Goal: Communication & Community: Answer question/provide support

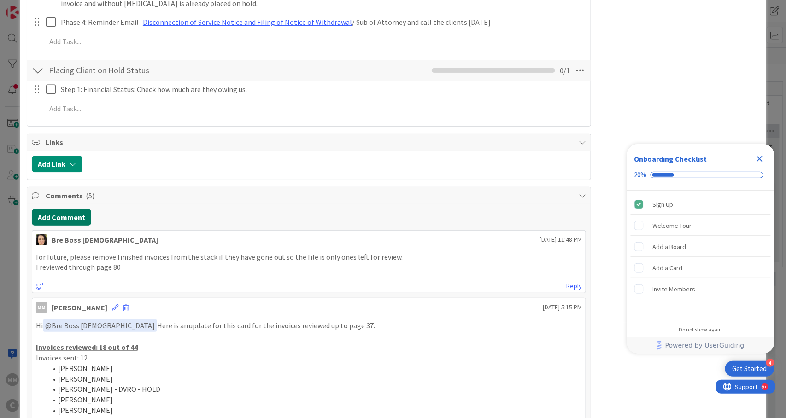
click at [65, 209] on button "Add Comment" at bounding box center [61, 217] width 59 height 17
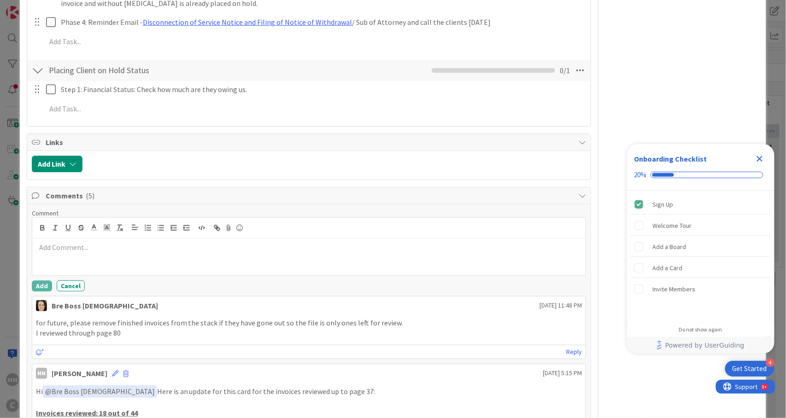
click at [83, 242] on p at bounding box center [309, 247] width 546 height 11
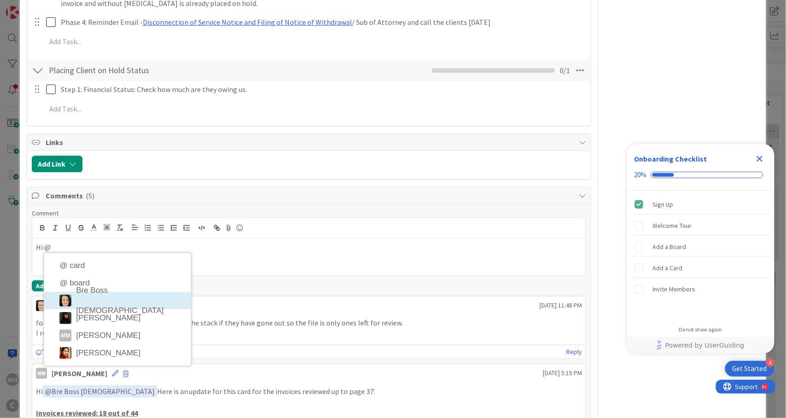
click at [96, 292] on li "Bre Boss [DEMOGRAPHIC_DATA]" at bounding box center [117, 300] width 146 height 17
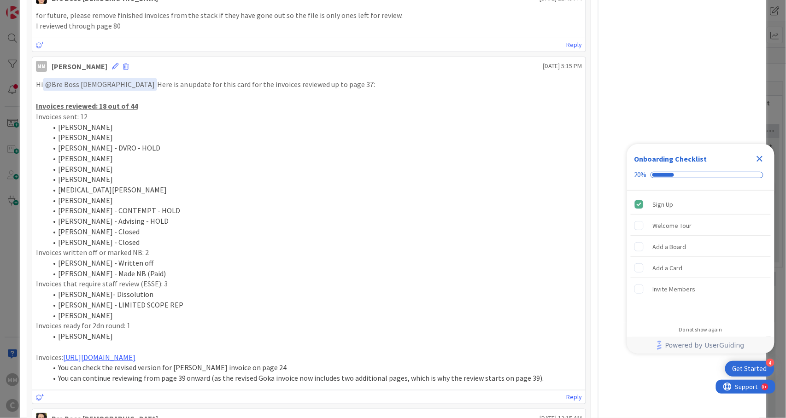
scroll to position [1043, 0]
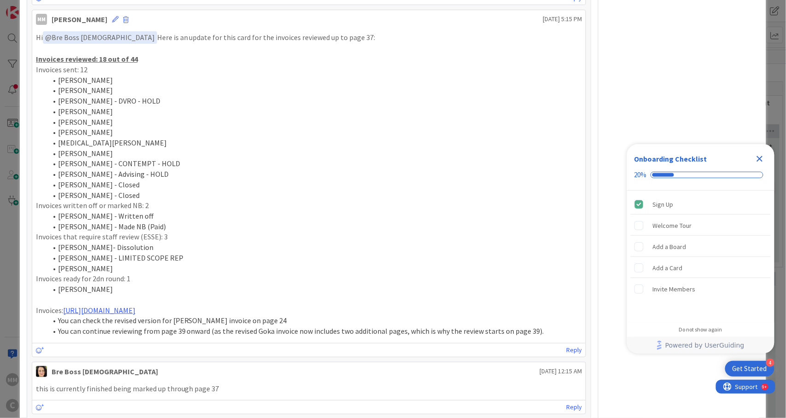
drag, startPoint x: 104, startPoint y: 269, endPoint x: 63, endPoint y: 176, distance: 101.6
click at [63, 176] on div "Hi ﻿ @ Bre Boss [DEMOGRAPHIC_DATA] ﻿ Here is an update for this card for the in…" at bounding box center [309, 183] width 546 height 305
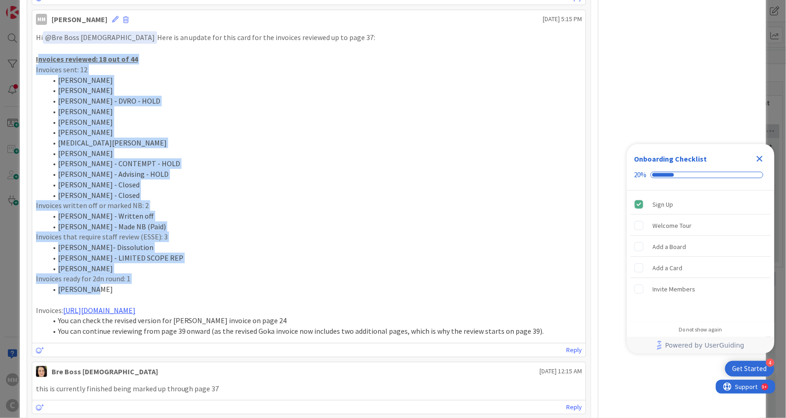
scroll to position [982, 0]
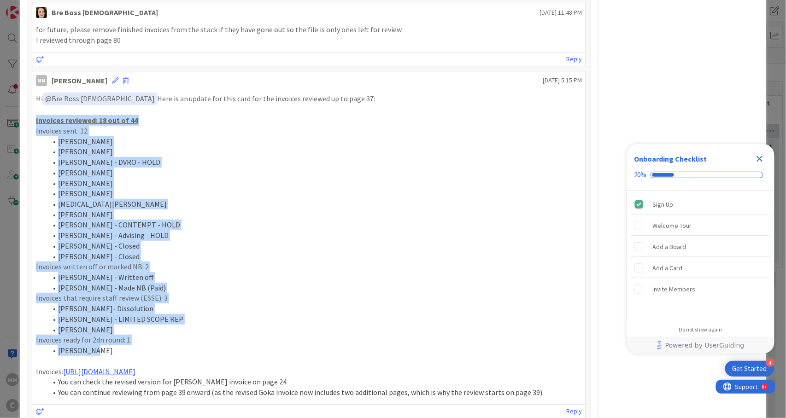
drag, startPoint x: 96, startPoint y: 275, endPoint x: 36, endPoint y: 102, distance: 183.3
click at [36, 102] on div "Hi ﻿ @ Bre Boss [DEMOGRAPHIC_DATA] ﻿ Here is an update for this card for the in…" at bounding box center [309, 245] width 546 height 305
copy div "Invoices reviewed: 18 out of 44 Invoices sent: 12 [PERSON_NAME] [PERSON_NAME] […"
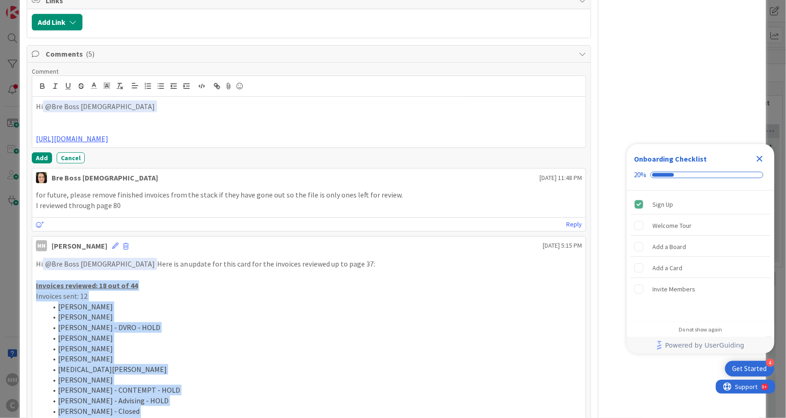
scroll to position [798, 0]
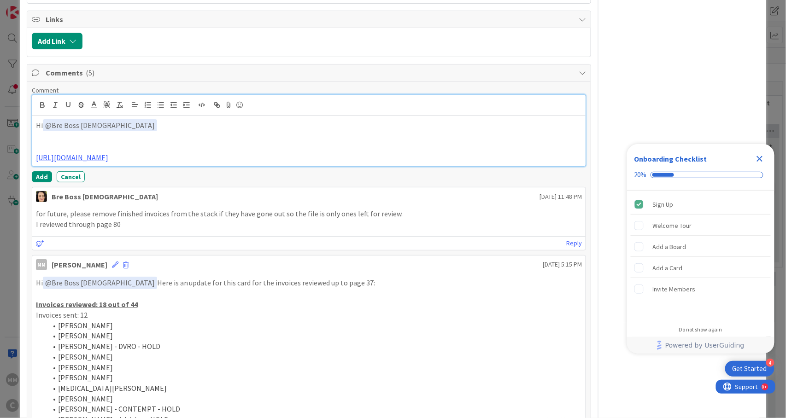
click at [64, 131] on p at bounding box center [309, 136] width 546 height 11
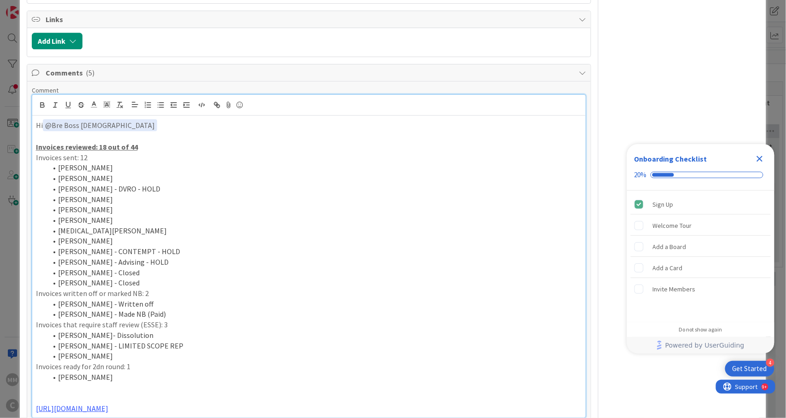
click at [142, 278] on li "[PERSON_NAME] - Closed" at bounding box center [314, 283] width 535 height 11
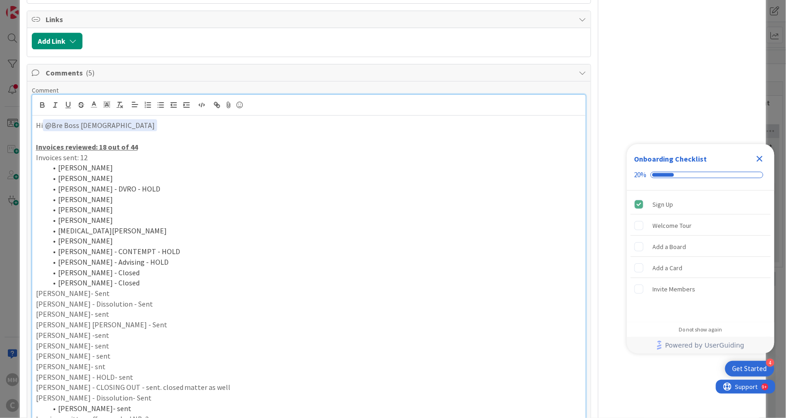
drag, startPoint x: 134, startPoint y: 391, endPoint x: 25, endPoint y: 273, distance: 160.7
click at [25, 273] on div "ID 674 Working Invoicing Cycle Returned by [PERSON_NAME] Title 59 / 128 PROJECT…" at bounding box center [393, 404] width 746 height 2378
click at [159, 101] on icon "button" at bounding box center [161, 105] width 8 height 8
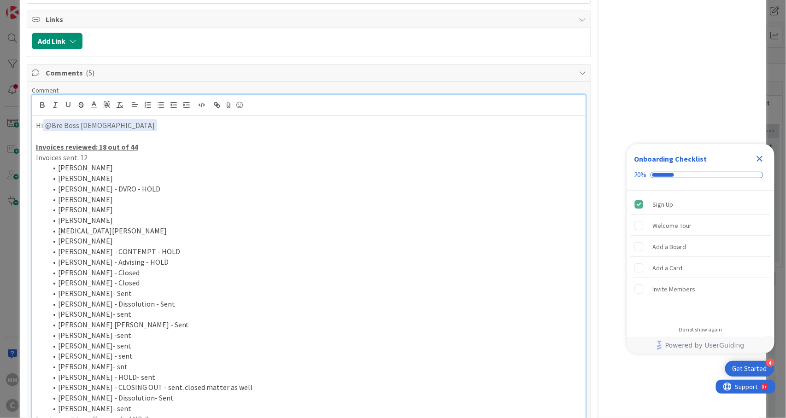
click at [149, 299] on li "[PERSON_NAME] - Dissolution - Sent" at bounding box center [314, 304] width 535 height 11
click at [117, 288] on li "[PERSON_NAME]- Sent" at bounding box center [314, 293] width 535 height 11
click at [186, 299] on li "[PERSON_NAME] - Dissolution - Sent" at bounding box center [314, 304] width 535 height 11
click at [129, 309] on li "[PERSON_NAME]- sent" at bounding box center [314, 314] width 535 height 11
click at [153, 320] on li "[PERSON_NAME] [PERSON_NAME] - Sent" at bounding box center [314, 325] width 535 height 11
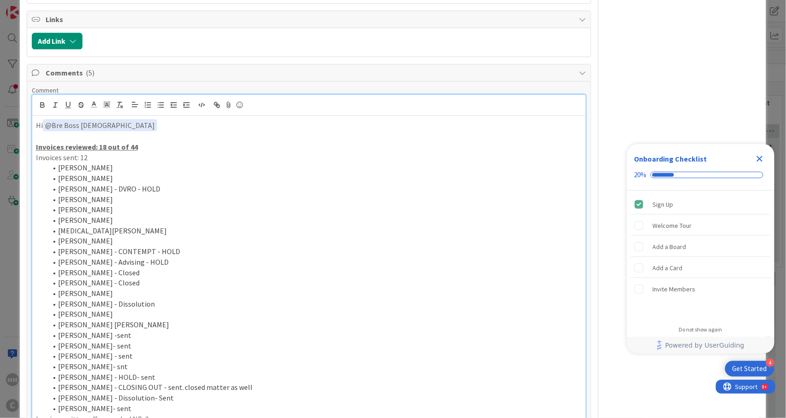
click at [133, 330] on li "[PERSON_NAME] -sent" at bounding box center [314, 335] width 535 height 11
click at [140, 341] on li "[PERSON_NAME]- sent" at bounding box center [314, 346] width 535 height 11
click at [137, 351] on li "[PERSON_NAME] - sent" at bounding box center [314, 356] width 535 height 11
click at [122, 361] on li "[PERSON_NAME]- snt" at bounding box center [314, 366] width 535 height 11
click at [155, 372] on li "[PERSON_NAME] - HOLD- sent" at bounding box center [314, 377] width 535 height 11
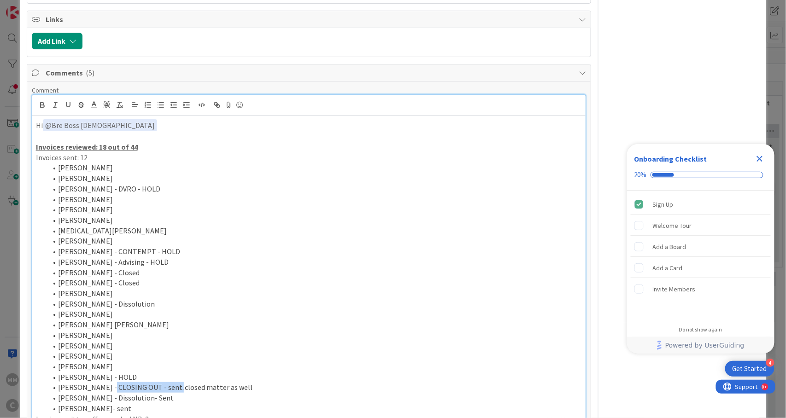
drag, startPoint x: 170, startPoint y: 368, endPoint x: 106, endPoint y: 373, distance: 64.6
click at [106, 382] on li "[PERSON_NAME] - CLOSING OUT - sent. closed matter as well" at bounding box center [314, 387] width 535 height 11
drag, startPoint x: 152, startPoint y: 369, endPoint x: 175, endPoint y: 368, distance: 23.0
click at [175, 382] on li "[PERSON_NAME] - closed matter as well" at bounding box center [314, 387] width 535 height 11
click at [180, 382] on li "[PERSON_NAME] - closed matter as well" at bounding box center [314, 387] width 535 height 11
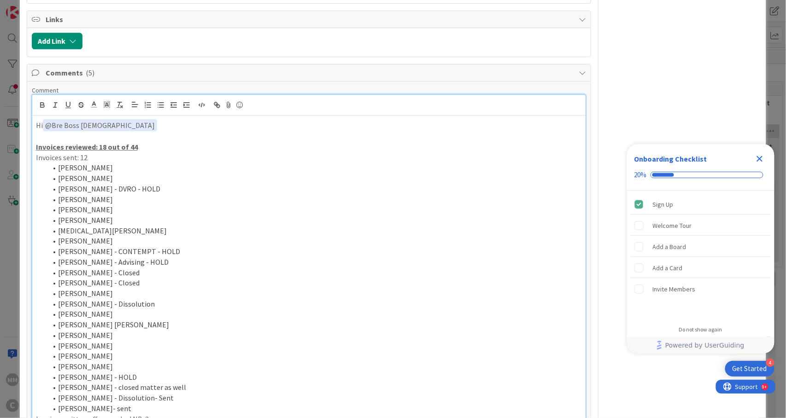
click at [163, 393] on li "[PERSON_NAME] - Dissolution- Sent" at bounding box center [314, 398] width 535 height 11
click at [135, 403] on li "[PERSON_NAME]- sent" at bounding box center [314, 408] width 535 height 11
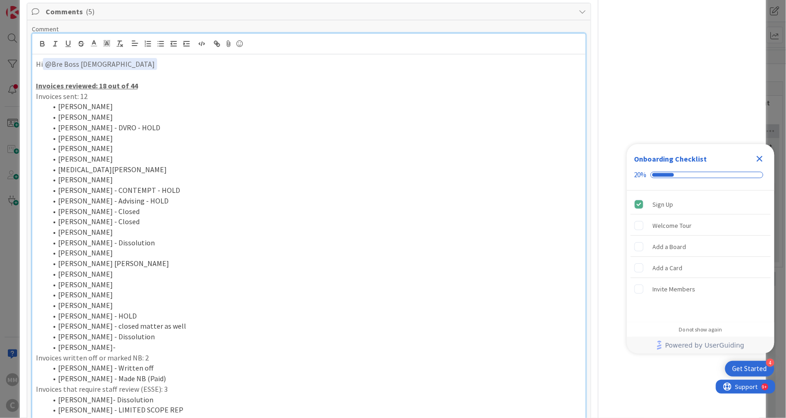
click at [104, 81] on u "Invoices reviewed: 18 out of 44" at bounding box center [87, 85] width 102 height 9
click at [203, 248] on li "[PERSON_NAME]" at bounding box center [314, 253] width 535 height 11
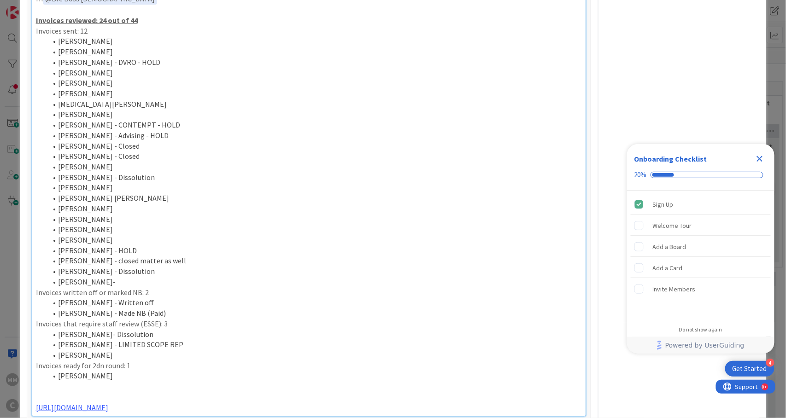
scroll to position [982, 0]
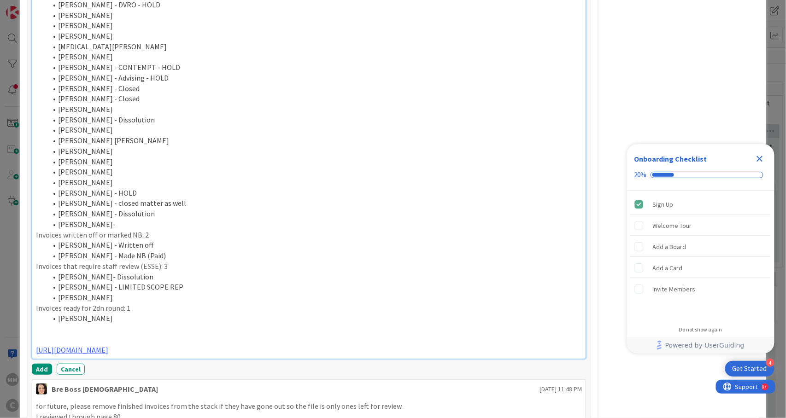
click at [201, 250] on li "[PERSON_NAME] - Made NB (Paid)" at bounding box center [314, 255] width 535 height 11
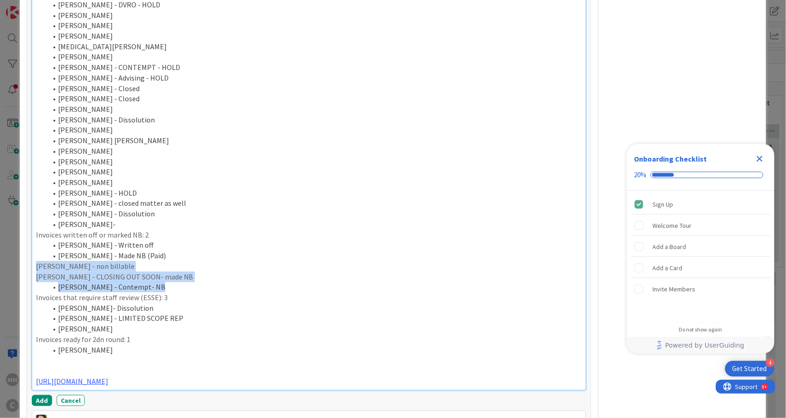
drag, startPoint x: 147, startPoint y: 266, endPoint x: 23, endPoint y: 251, distance: 125.7
click at [23, 251] on div "ID 674 Working Invoicing Cycle Returned by [PERSON_NAME] Title 59 / 128 PROJECT…" at bounding box center [393, 236] width 746 height 2410
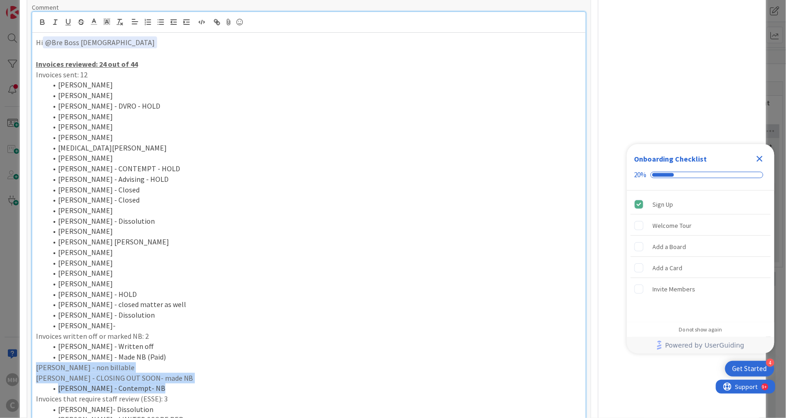
scroll to position [798, 0]
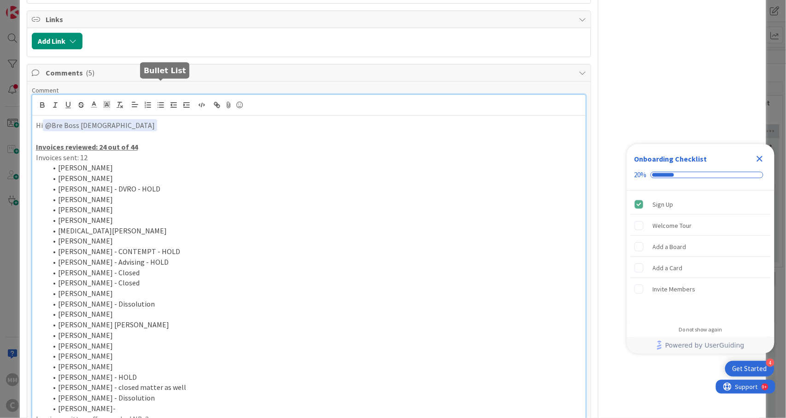
click at [157, 101] on icon "button" at bounding box center [161, 105] width 8 height 8
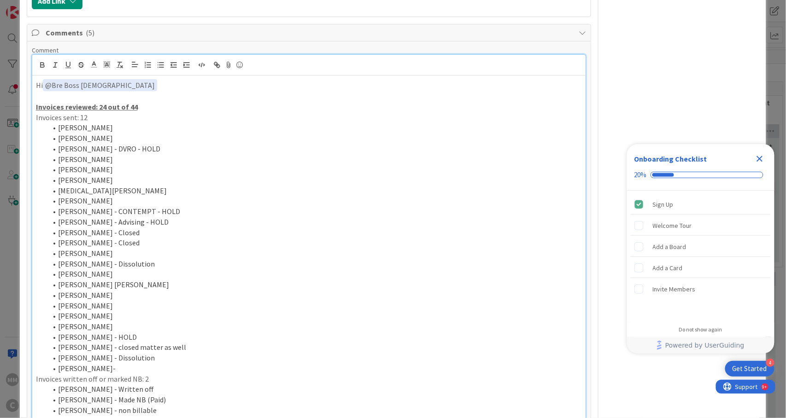
click at [309, 311] on li "[PERSON_NAME]" at bounding box center [314, 316] width 535 height 11
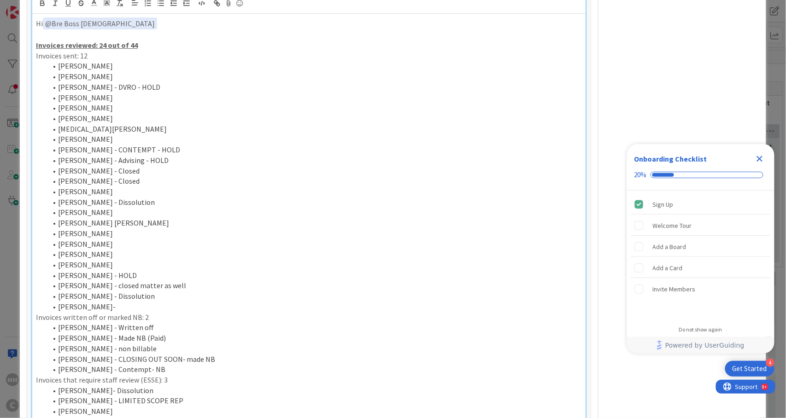
scroll to position [961, 0]
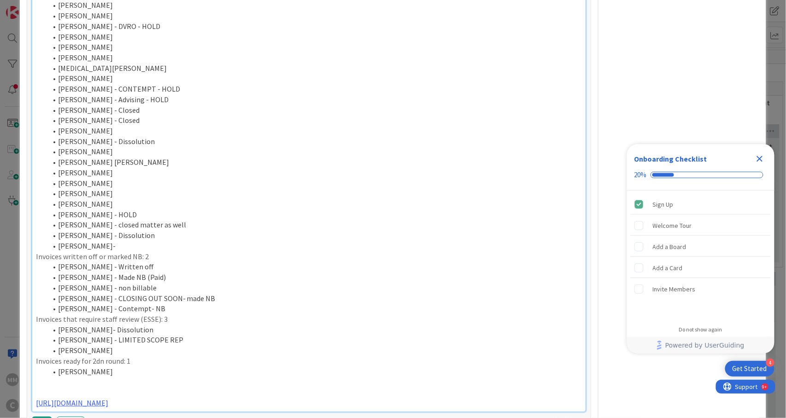
click at [181, 293] on li "[PERSON_NAME] - CLOSING OUT SOON- made NB" at bounding box center [314, 298] width 535 height 11
click at [143, 251] on p "Invoices written off or marked NB: 2" at bounding box center [309, 256] width 546 height 11
click at [198, 293] on li "[PERSON_NAME] - CLOSING OUT SOON- NB" at bounding box center [314, 298] width 535 height 11
click at [185, 303] on li "[PERSON_NAME] - Contempt- NB" at bounding box center [314, 308] width 535 height 11
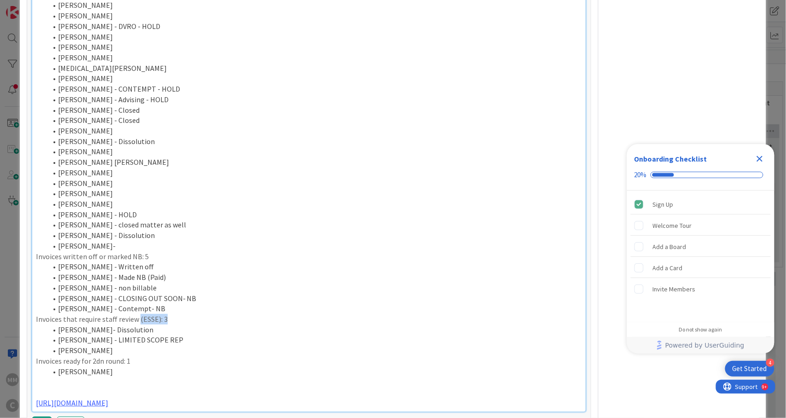
drag, startPoint x: 137, startPoint y: 298, endPoint x: 168, endPoint y: 299, distance: 30.9
click at [168, 314] on p "Invoices that require staff review (ESSE): 3" at bounding box center [309, 319] width 546 height 11
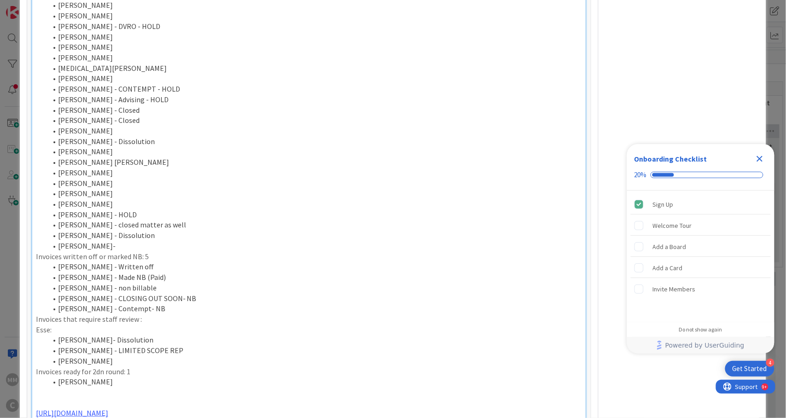
drag, startPoint x: 109, startPoint y: 344, endPoint x: 58, endPoint y: 325, distance: 54.3
click at [58, 335] on ol "[PERSON_NAME]- Dissolution [PERSON_NAME] - LIMITED SCOPE REP [PERSON_NAME]" at bounding box center [309, 350] width 546 height 31
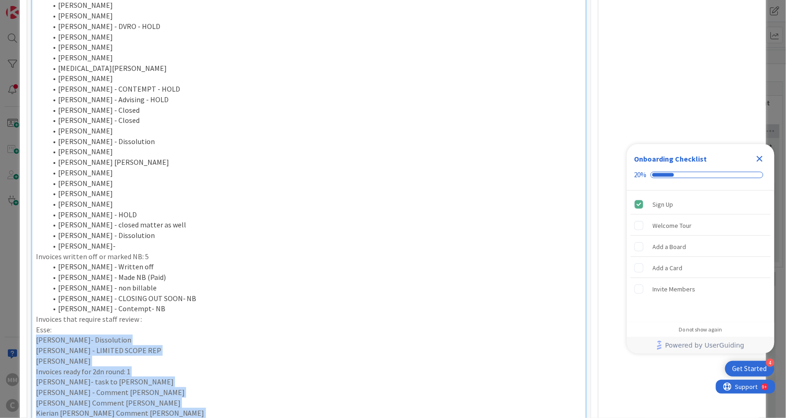
drag, startPoint x: 164, startPoint y: 405, endPoint x: 12, endPoint y: 320, distance: 174.4
click at [12, 320] on div "ID 674 Working Invoicing Cycle Returned by [PERSON_NAME] Title 59 / 128 PROJECT…" at bounding box center [393, 209] width 786 height 418
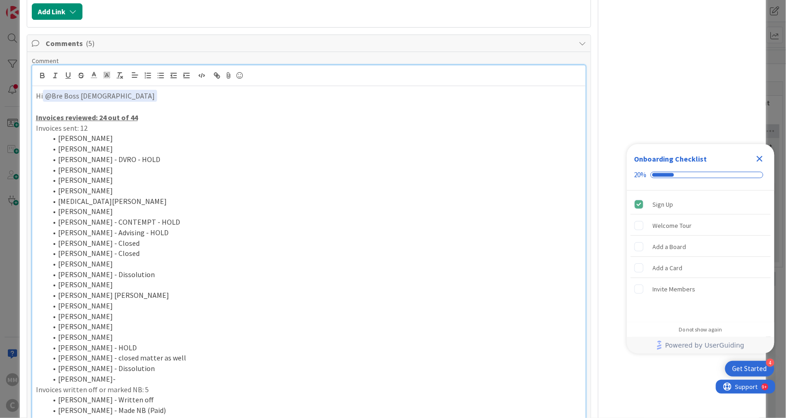
scroll to position [776, 0]
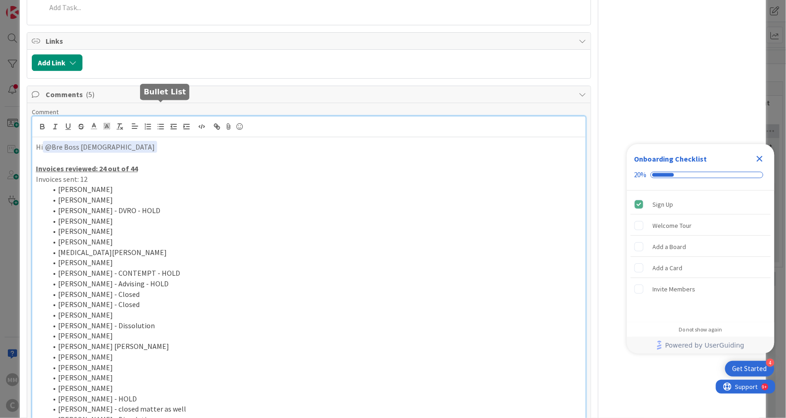
drag, startPoint x: 159, startPoint y: 107, endPoint x: 161, endPoint y: 112, distance: 5.7
click at [160, 122] on icon "button" at bounding box center [161, 126] width 8 height 8
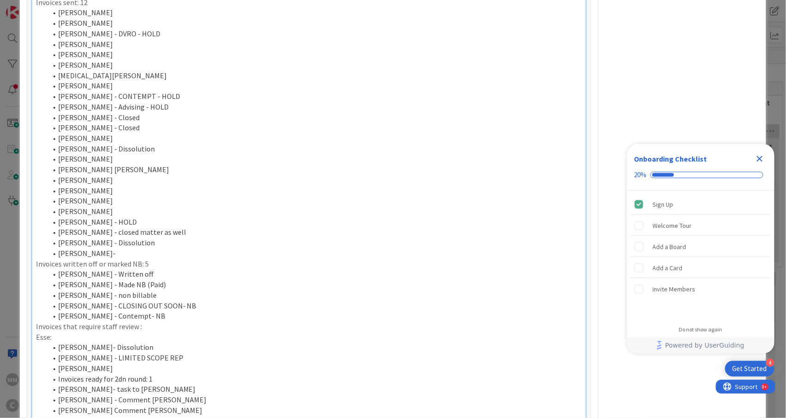
click at [299, 301] on li "[PERSON_NAME] - CLOSING OUT SOON- NB" at bounding box center [314, 306] width 535 height 11
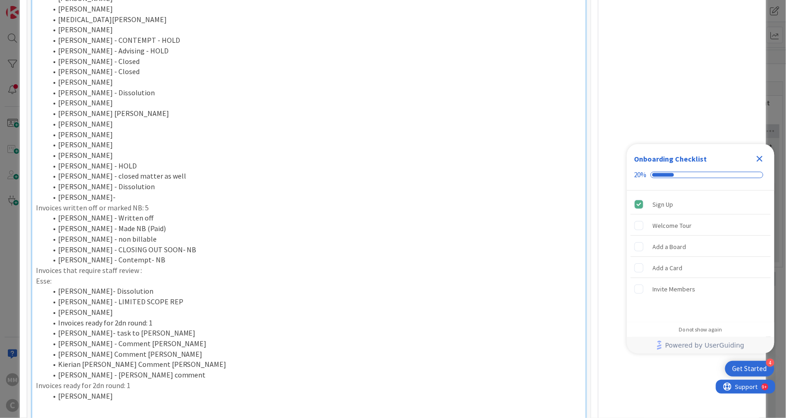
scroll to position [1015, 0]
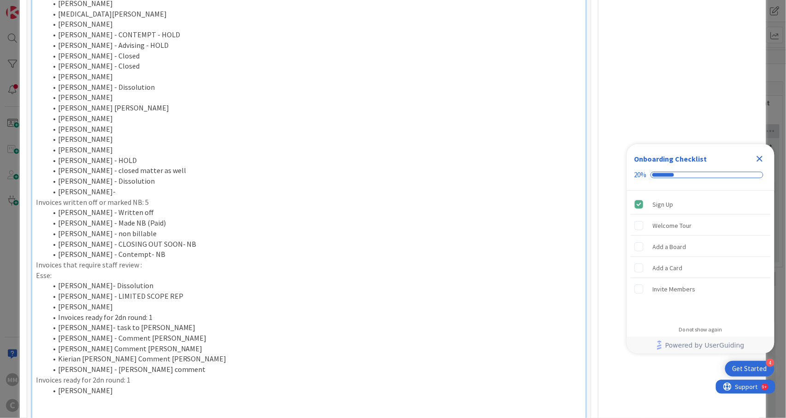
click at [52, 270] on p "Esse:" at bounding box center [309, 275] width 546 height 11
click at [120, 302] on li "[PERSON_NAME]" at bounding box center [314, 307] width 535 height 11
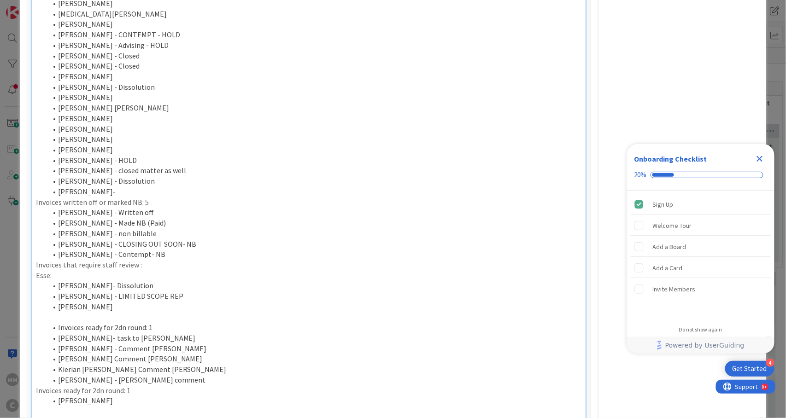
click at [56, 322] on li "Invoices ready for 2dn round: 1" at bounding box center [314, 327] width 535 height 11
drag, startPoint x: 161, startPoint y: 320, endPoint x: 114, endPoint y: 317, distance: 46.7
click at [114, 333] on li "[PERSON_NAME]- task to [PERSON_NAME]" at bounding box center [314, 338] width 535 height 11
drag, startPoint x: 128, startPoint y: 306, endPoint x: 23, endPoint y: 305, distance: 105.0
click at [23, 305] on div "ID 674 Working Invoicing Cycle Returned by [PERSON_NAME] Title 59 / 128 PROJECT…" at bounding box center [393, 244] width 746 height 2493
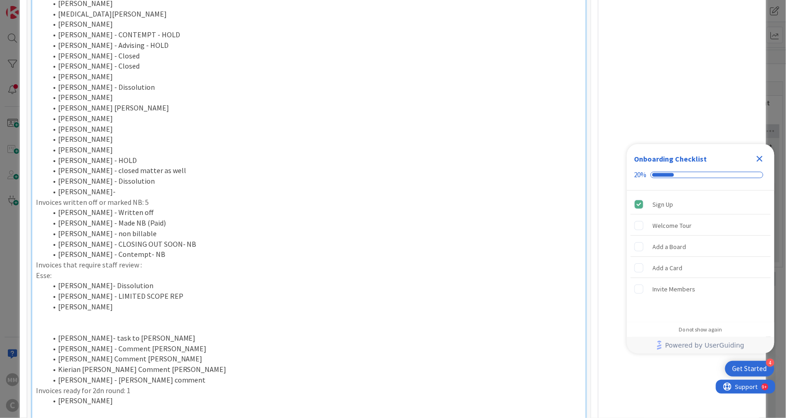
click at [43, 322] on p at bounding box center [309, 327] width 546 height 11
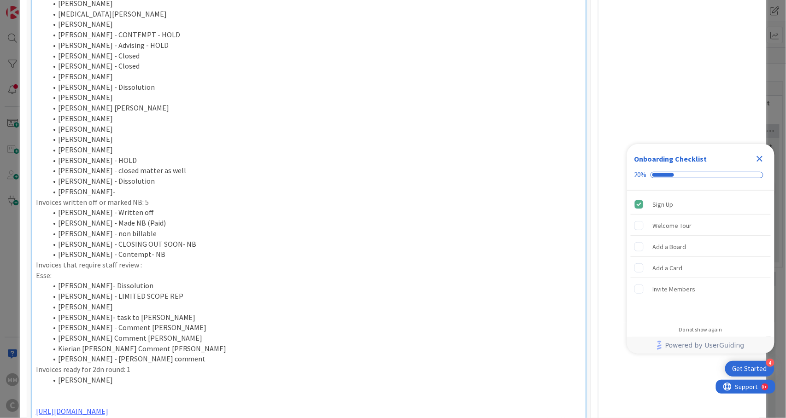
click at [178, 354] on li "[PERSON_NAME] - [PERSON_NAME] comment" at bounding box center [314, 359] width 535 height 11
drag, startPoint x: 104, startPoint y: 385, endPoint x: 35, endPoint y: 374, distance: 69.0
click at [35, 374] on div "Hi ﻿ @ Bre Boss [DEMOGRAPHIC_DATA] ﻿ Invoices reviewed: 24 out of 44 Invoices s…" at bounding box center [308, 170] width 553 height 543
drag, startPoint x: 168, startPoint y: 268, endPoint x: 52, endPoint y: 262, distance: 116.1
click at [52, 280] on li "[PERSON_NAME]- Dissolution" at bounding box center [314, 285] width 535 height 11
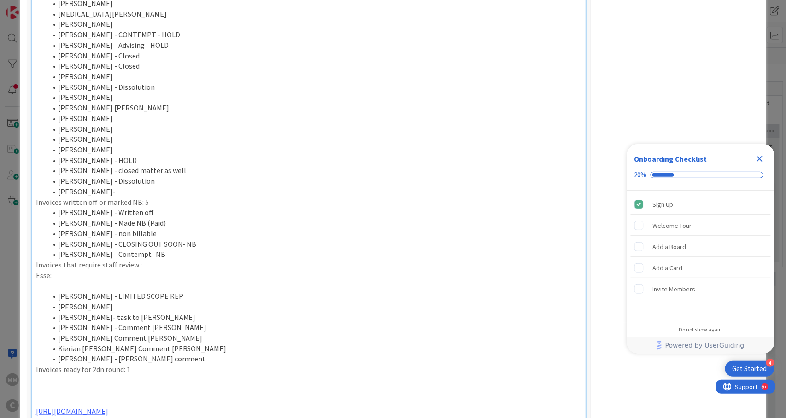
click at [69, 375] on p at bounding box center [309, 380] width 546 height 11
click at [137, 364] on p "Invoices ready for 2dn round: 1" at bounding box center [309, 369] width 546 height 11
drag, startPoint x: 153, startPoint y: 363, endPoint x: 32, endPoint y: 363, distance: 121.1
click at [32, 363] on div "Hi ﻿ @ Bre Boss [DEMOGRAPHIC_DATA] ﻿ Invoices reviewed: 24 out of 44 Invoices s…" at bounding box center [308, 160] width 553 height 522
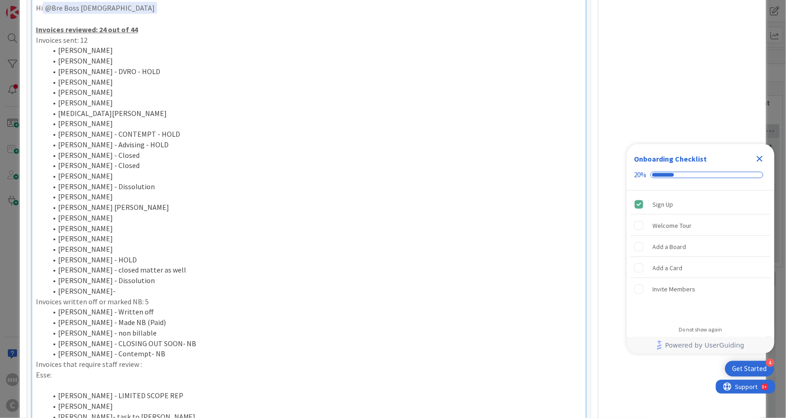
scroll to position [769, 0]
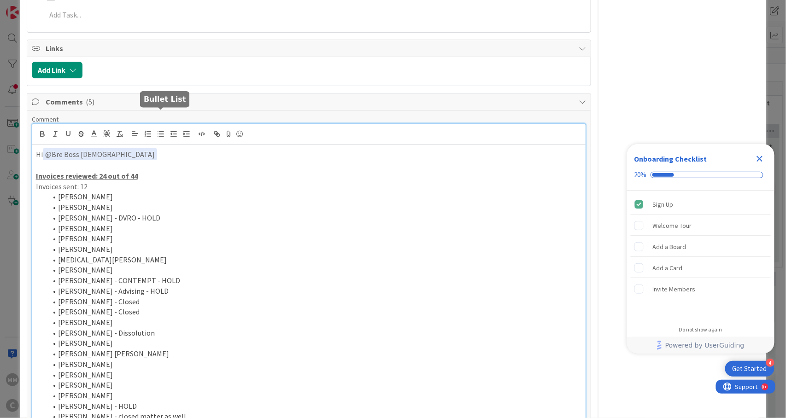
click at [159, 130] on icon "button" at bounding box center [161, 134] width 8 height 8
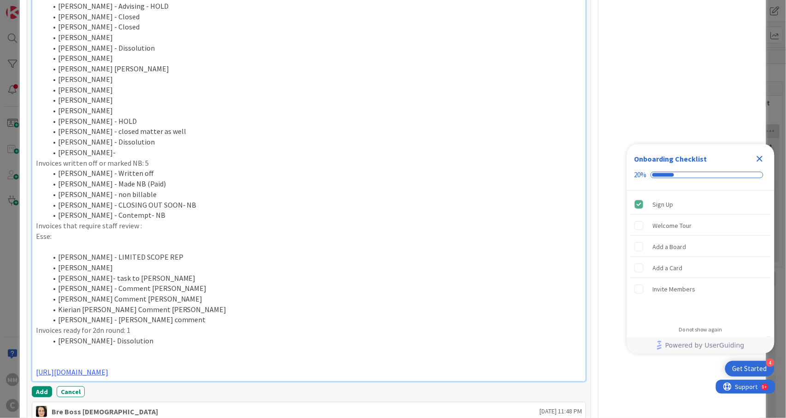
scroll to position [1087, 0]
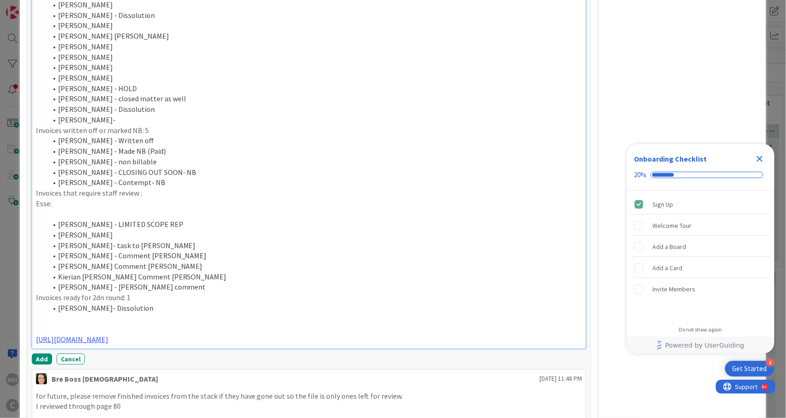
click at [172, 303] on li "[PERSON_NAME]- Dissolution" at bounding box center [314, 308] width 535 height 11
click at [443, 303] on li "[PERSON_NAME]- Dissolution- The comment was addressed by [PERSON_NAME]. Round t…" at bounding box center [314, 308] width 535 height 11
click at [197, 219] on li "[PERSON_NAME] - LIMITED SCOPE REP" at bounding box center [314, 224] width 535 height 11
click at [203, 230] on li "[PERSON_NAME]" at bounding box center [314, 235] width 535 height 11
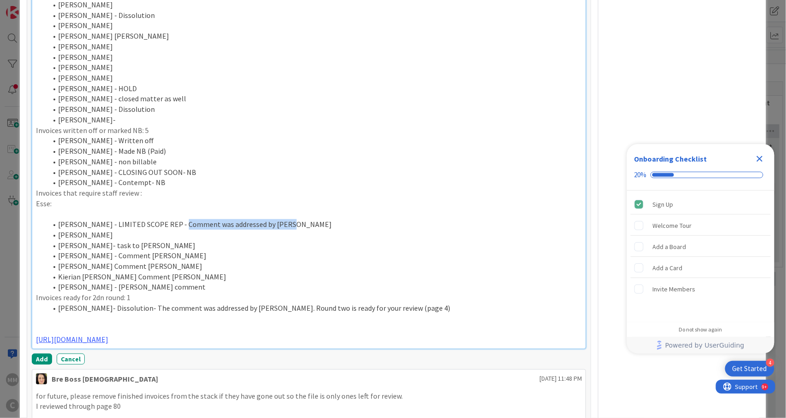
drag, startPoint x: 174, startPoint y: 204, endPoint x: 299, endPoint y: 204, distance: 125.2
click at [299, 219] on li "[PERSON_NAME] - LIMITED SCOPE REP - Comment was addressed by [PERSON_NAME]" at bounding box center [314, 224] width 535 height 11
copy li "Comment was addressed by [PERSON_NAME]"
click at [125, 230] on li "[PERSON_NAME]" at bounding box center [314, 235] width 535 height 11
click at [256, 230] on li "[PERSON_NAME] - Comment was addressed by [PERSON_NAME]" at bounding box center [314, 235] width 535 height 11
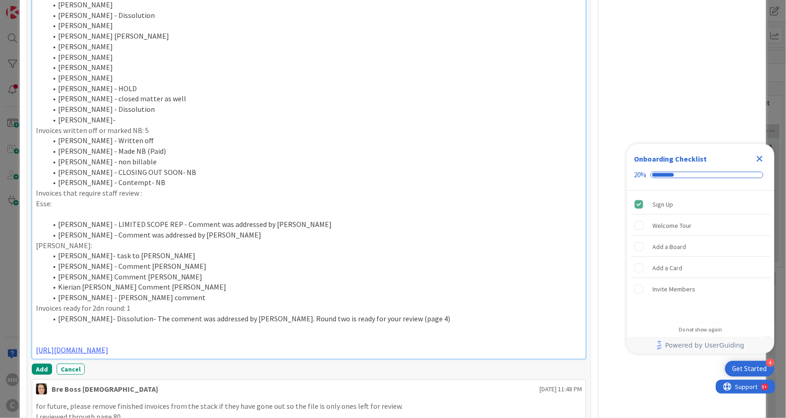
click at [128, 250] on li "[PERSON_NAME]- task to [PERSON_NAME]" at bounding box center [314, 255] width 535 height 11
click at [169, 250] on li "[PERSON_NAME]- tasked to [PERSON_NAME]" at bounding box center [314, 255] width 535 height 11
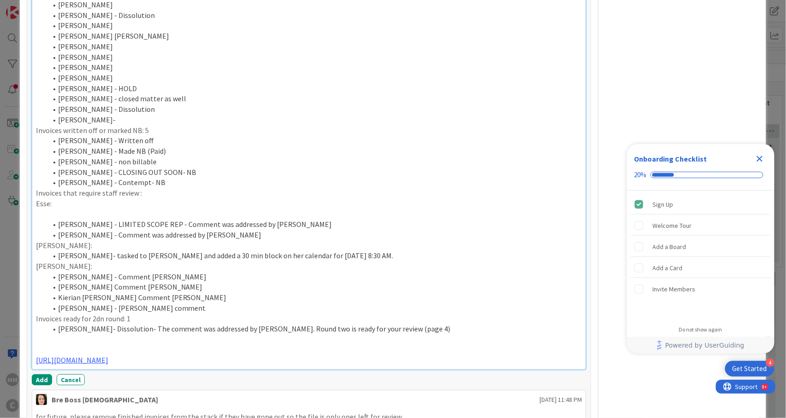
click at [85, 209] on p at bounding box center [309, 214] width 546 height 11
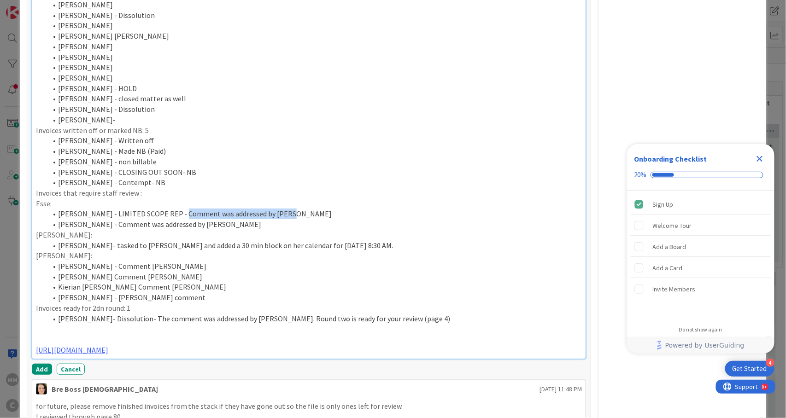
drag, startPoint x: 174, startPoint y: 196, endPoint x: 290, endPoint y: 195, distance: 116.5
click at [290, 209] on li "[PERSON_NAME] - LIMITED SCOPE REP - Comment was addressed by [PERSON_NAME]" at bounding box center [314, 214] width 535 height 11
drag, startPoint x: 111, startPoint y: 205, endPoint x: 220, endPoint y: 209, distance: 108.7
click at [220, 219] on li "[PERSON_NAME] - Comment was addressed by [PERSON_NAME]" at bounding box center [314, 224] width 535 height 11
click at [61, 250] on p "[PERSON_NAME]:" at bounding box center [309, 255] width 546 height 11
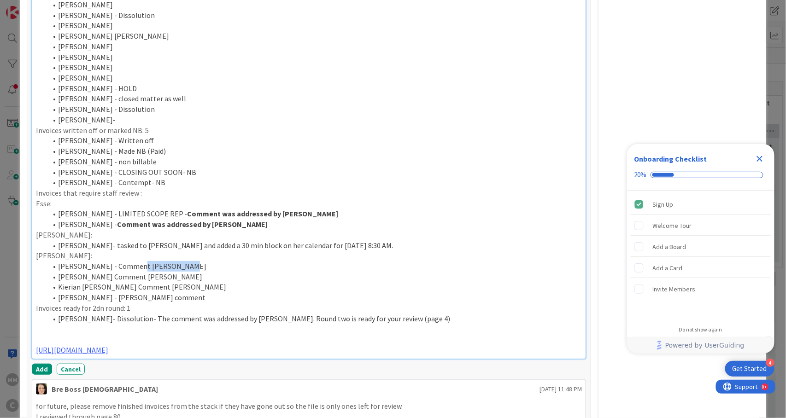
drag, startPoint x: 126, startPoint y: 247, endPoint x: 192, endPoint y: 249, distance: 66.3
click at [192, 261] on li "[PERSON_NAME] - Comment [PERSON_NAME]" at bounding box center [314, 266] width 535 height 11
click at [86, 250] on p "[PERSON_NAME]:" at bounding box center [309, 255] width 546 height 11
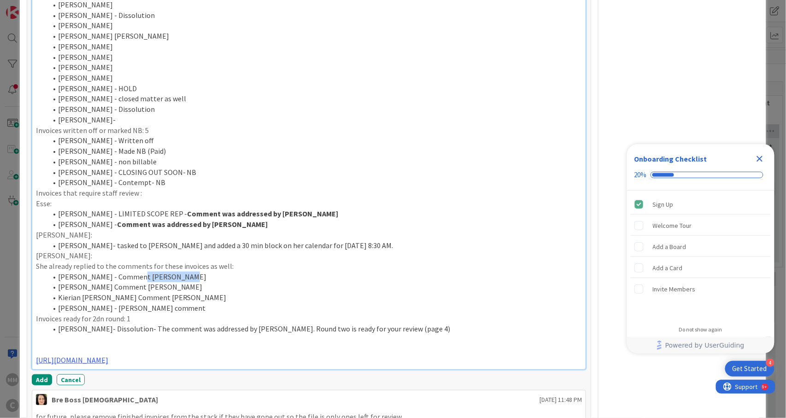
drag, startPoint x: 126, startPoint y: 258, endPoint x: 188, endPoint y: 258, distance: 62.6
click at [188, 272] on li "[PERSON_NAME] - Comment [PERSON_NAME]" at bounding box center [314, 277] width 535 height 11
drag, startPoint x: 94, startPoint y: 270, endPoint x: 169, endPoint y: 269, distance: 75.5
click at [169, 282] on li "[PERSON_NAME] Comment [PERSON_NAME]" at bounding box center [314, 287] width 535 height 11
drag, startPoint x: 104, startPoint y: 279, endPoint x: 170, endPoint y: 279, distance: 66.3
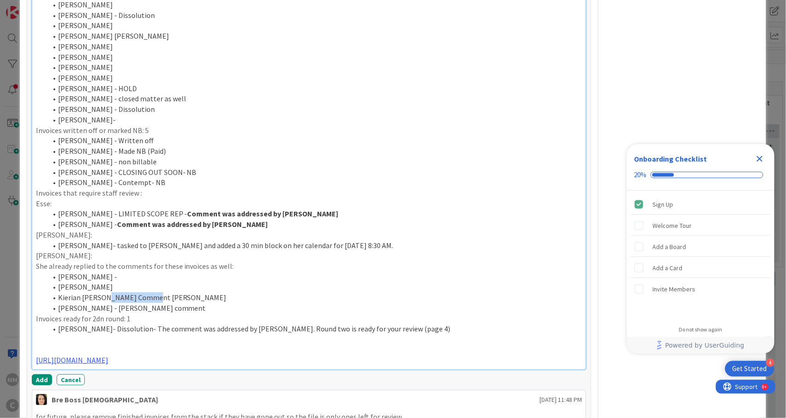
click at [170, 292] on li "Kierian [PERSON_NAME] Comment [PERSON_NAME]" at bounding box center [314, 297] width 535 height 11
drag, startPoint x: 104, startPoint y: 290, endPoint x: 161, endPoint y: 290, distance: 57.1
click at [161, 303] on li "[PERSON_NAME] - [PERSON_NAME] comment" at bounding box center [314, 308] width 535 height 11
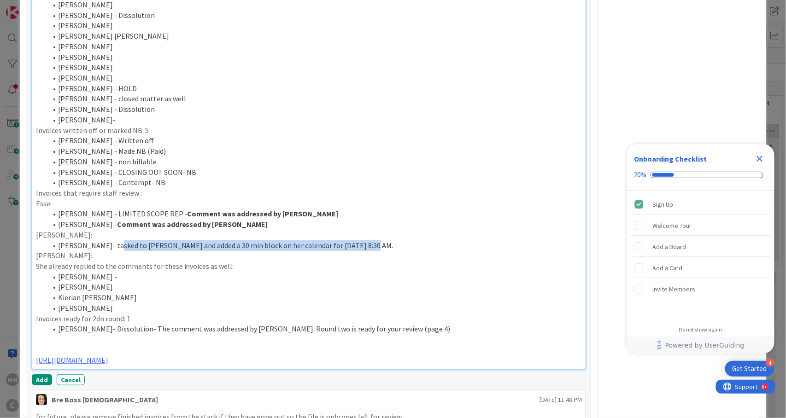
drag, startPoint x: 113, startPoint y: 228, endPoint x: 358, endPoint y: 229, distance: 245.0
click at [358, 240] on li "[PERSON_NAME]- tasked to [PERSON_NAME] and added a 30 min block on her calendar…" at bounding box center [314, 245] width 535 height 11
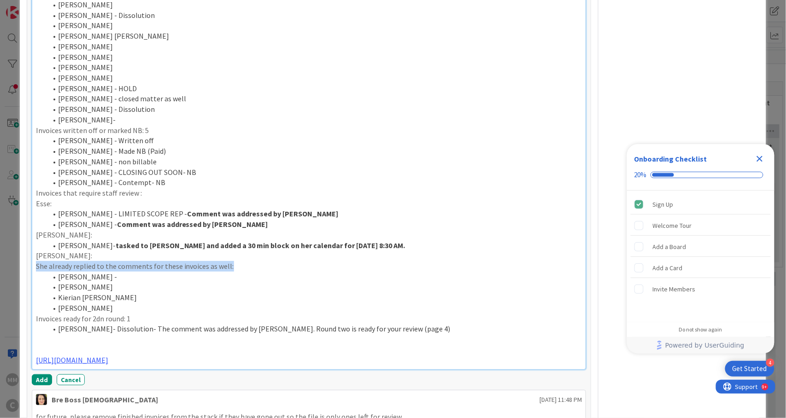
drag, startPoint x: 34, startPoint y: 246, endPoint x: 231, endPoint y: 251, distance: 196.7
click at [231, 251] on div "Hi ﻿ @ Bre Boss [DEMOGRAPHIC_DATA] ﻿ Invoices reviewed: 24 out of 44 Invoices s…" at bounding box center [308, 98] width 553 height 543
click at [191, 282] on li "[PERSON_NAME]" at bounding box center [314, 287] width 535 height 11
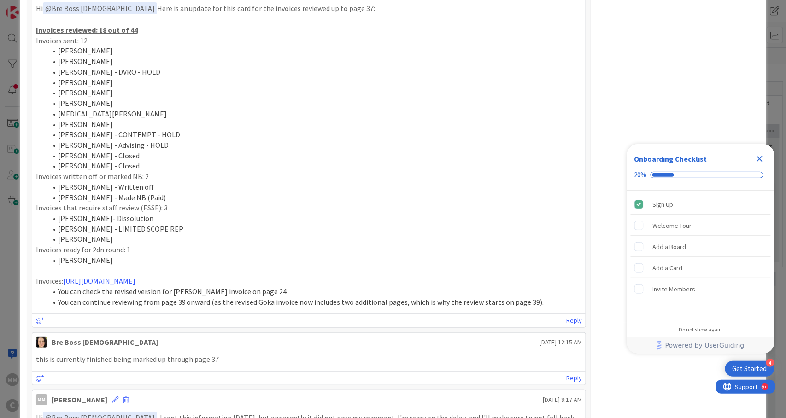
scroll to position [1578, 0]
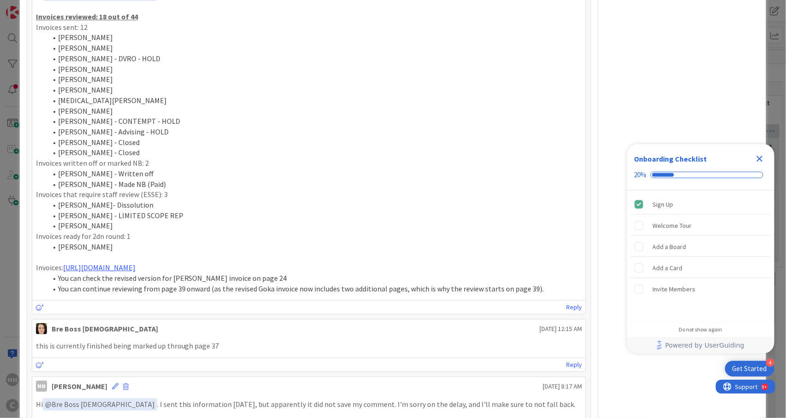
click at [44, 262] on p "Invoices: [URL][DOMAIN_NAME]" at bounding box center [309, 267] width 546 height 11
copy p "Invoices"
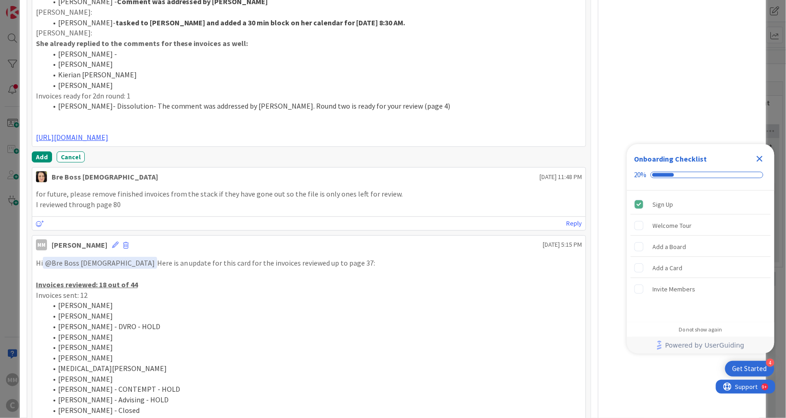
scroll to position [1271, 0]
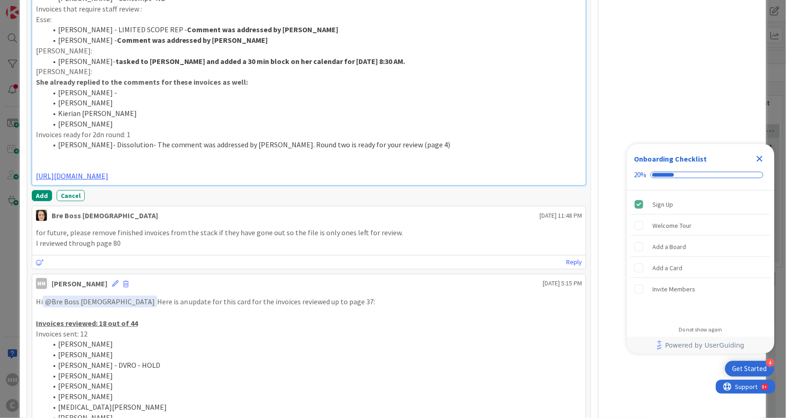
click at [281, 171] on p "Invoices: [URL][DOMAIN_NAME]" at bounding box center [309, 176] width 546 height 11
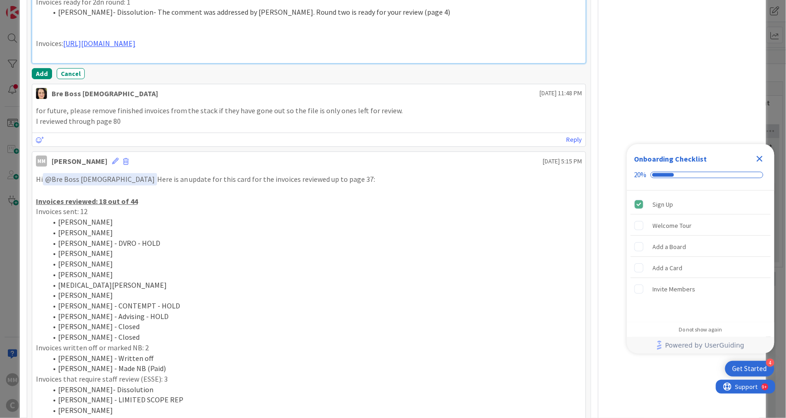
scroll to position [1516, 0]
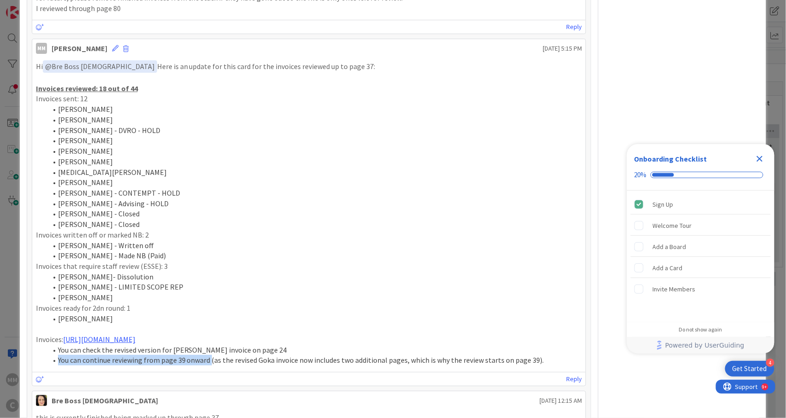
drag, startPoint x: 56, startPoint y: 344, endPoint x: 210, endPoint y: 341, distance: 154.3
click at [210, 355] on li "You can continue reviewing from page 39 onward (as the revised Goka invoice now…" at bounding box center [314, 360] width 535 height 11
copy li "You can continue reviewing from page 39 onward"
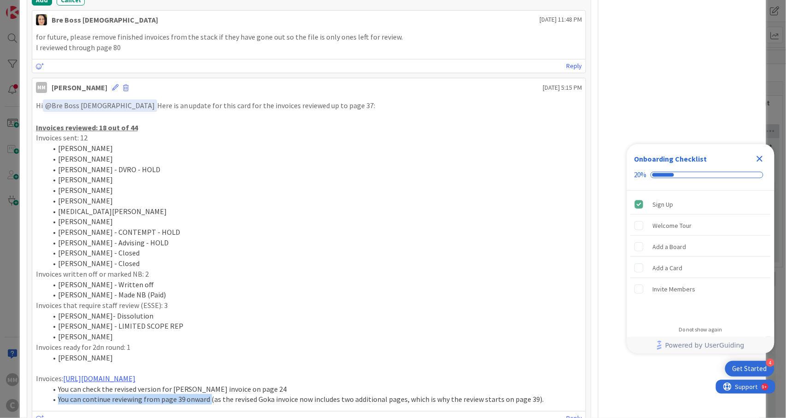
scroll to position [1332, 0]
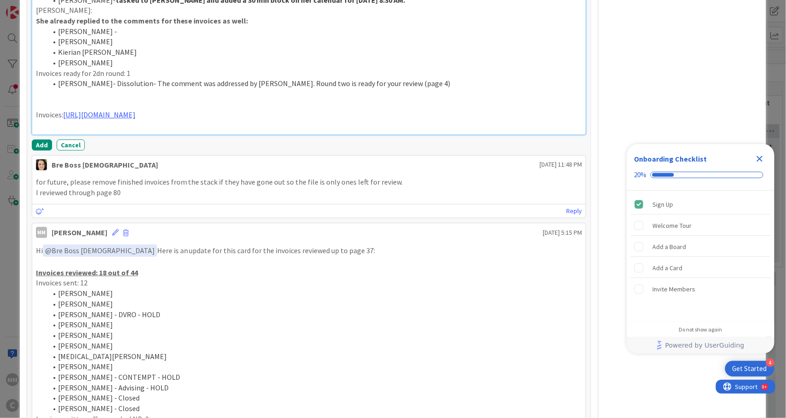
click at [274, 120] on p at bounding box center [309, 125] width 546 height 11
click at [185, 120] on li "You can continue reviewing from page 39 onward" at bounding box center [314, 125] width 535 height 11
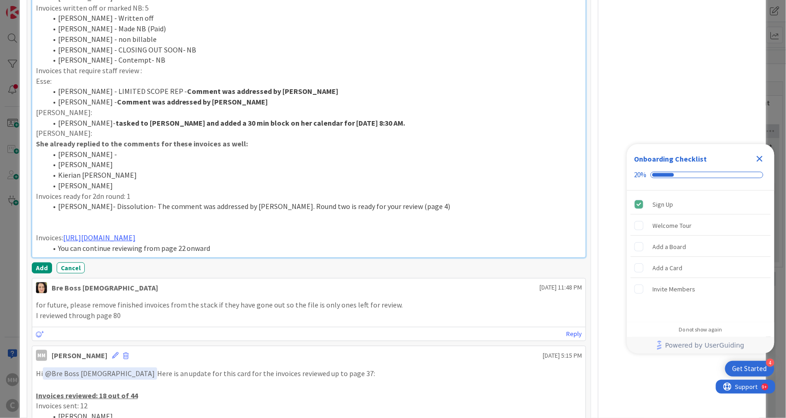
scroll to position [1148, 0]
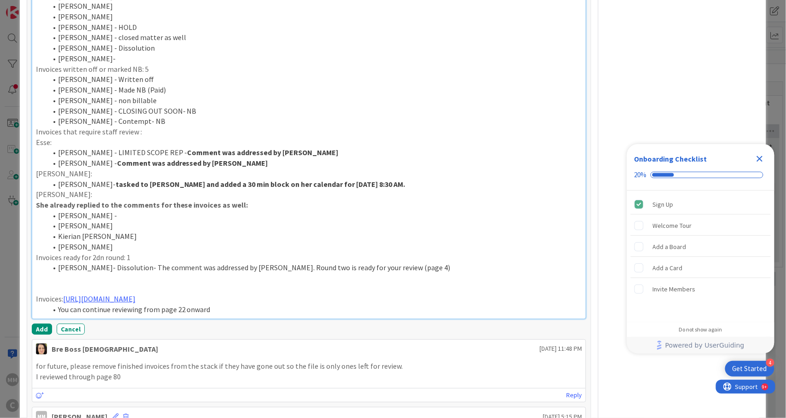
click at [54, 189] on p "[PERSON_NAME]:" at bounding box center [309, 194] width 546 height 11
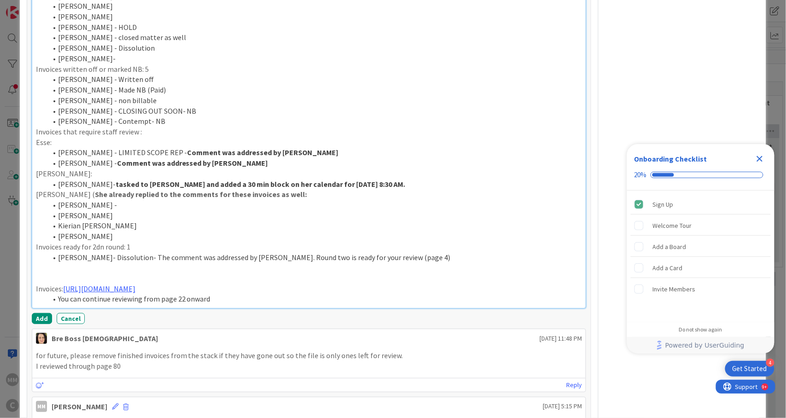
click at [256, 190] on strong "She already replied to the comments for these invoices as well:" at bounding box center [201, 194] width 212 height 9
click at [234, 158] on li "[PERSON_NAME] - Comment was addressed by [PERSON_NAME]" at bounding box center [314, 163] width 535 height 11
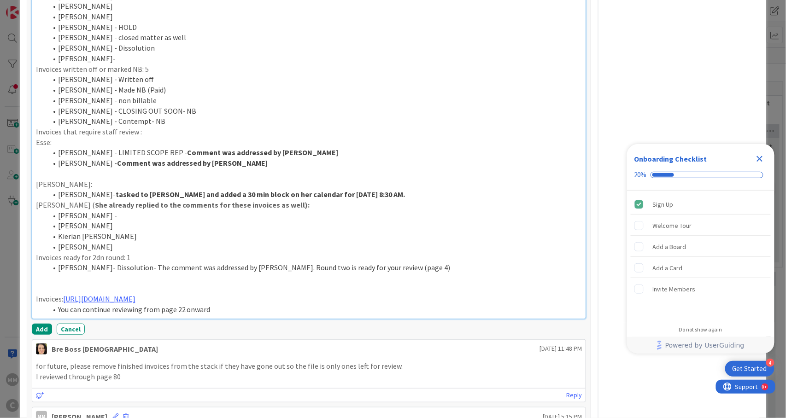
click at [378, 189] on li "[PERSON_NAME]- tasked to [PERSON_NAME] and added a 30 min block on her calendar…" at bounding box center [314, 194] width 535 height 11
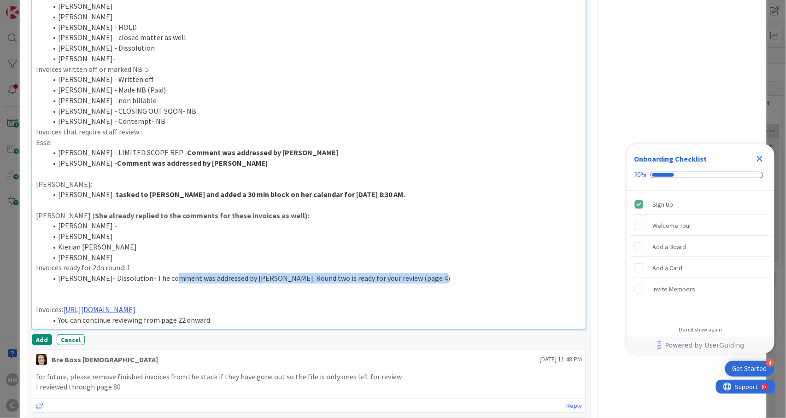
drag, startPoint x: 428, startPoint y: 259, endPoint x: 170, endPoint y: 255, distance: 257.9
click at [170, 273] on li "[PERSON_NAME]- Dissolution- The comment was addressed by [PERSON_NAME]. Round t…" at bounding box center [314, 278] width 535 height 11
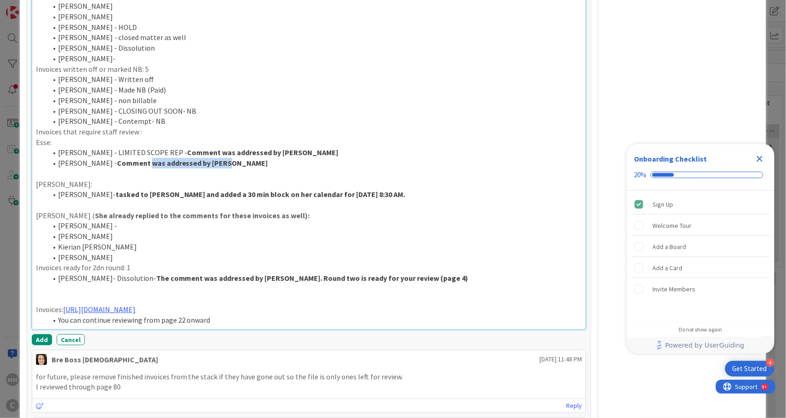
drag, startPoint x: 145, startPoint y: 143, endPoint x: 225, endPoint y: 146, distance: 80.2
click at [225, 158] on li "[PERSON_NAME] - Comment was addressed by [PERSON_NAME]" at bounding box center [314, 163] width 535 height 11
click at [365, 169] on p at bounding box center [309, 174] width 546 height 11
click at [452, 200] on p at bounding box center [309, 205] width 546 height 11
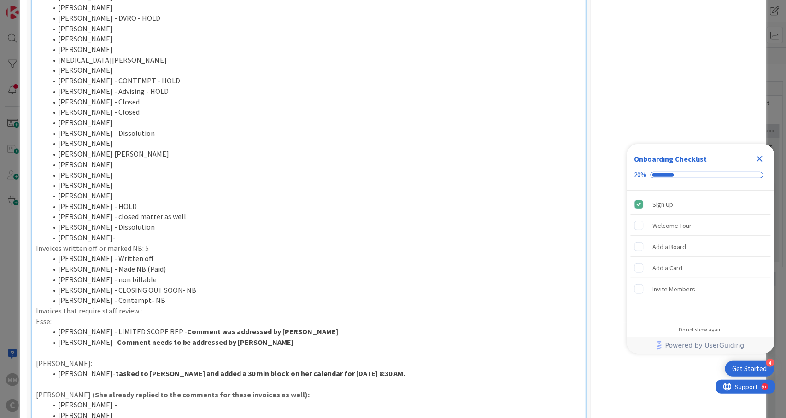
scroll to position [903, 0]
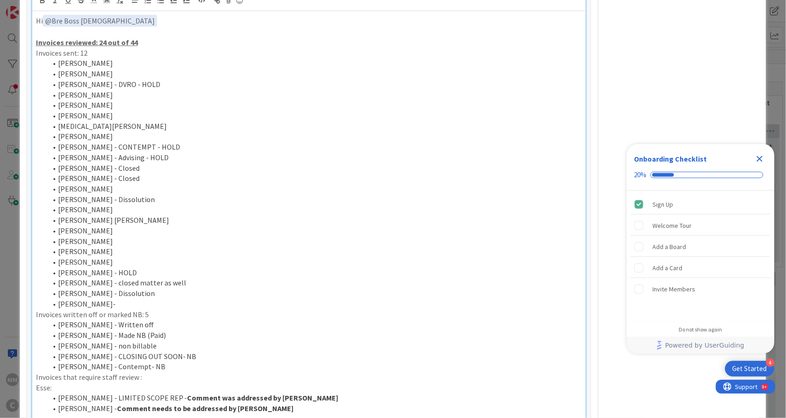
click at [84, 48] on p "Invoices sent: 12" at bounding box center [309, 53] width 546 height 11
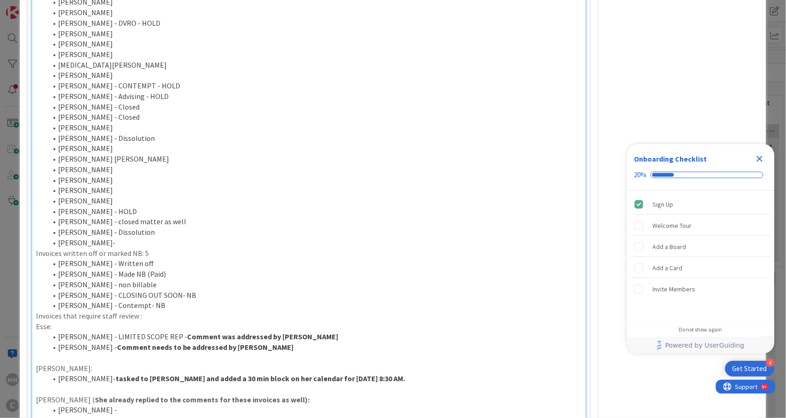
scroll to position [1025, 0]
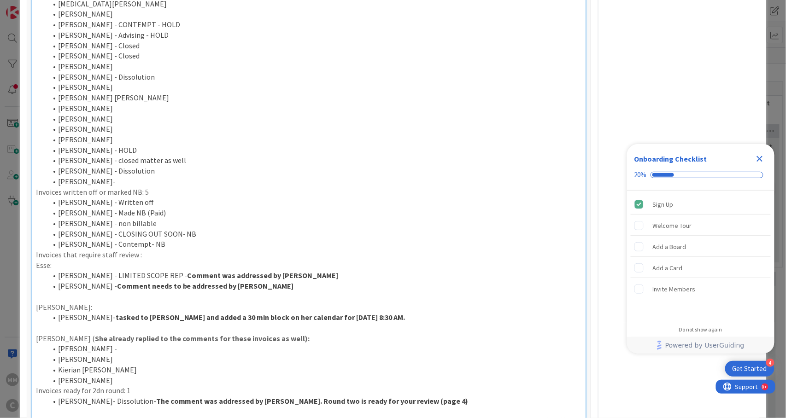
click at [148, 250] on p "Invoices that require staff review :" at bounding box center [309, 255] width 546 height 11
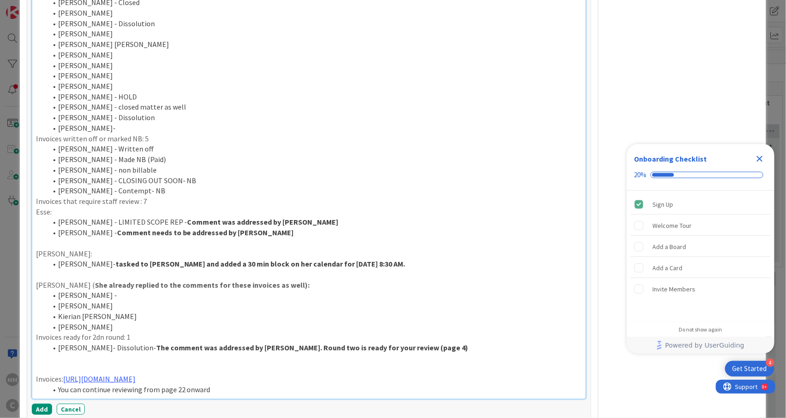
scroll to position [1148, 0]
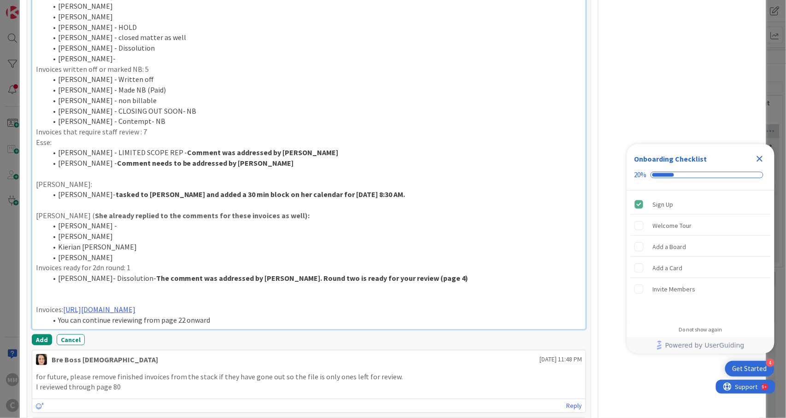
click at [241, 315] on li "You can continue reviewing from page 22 onward" at bounding box center [314, 320] width 535 height 11
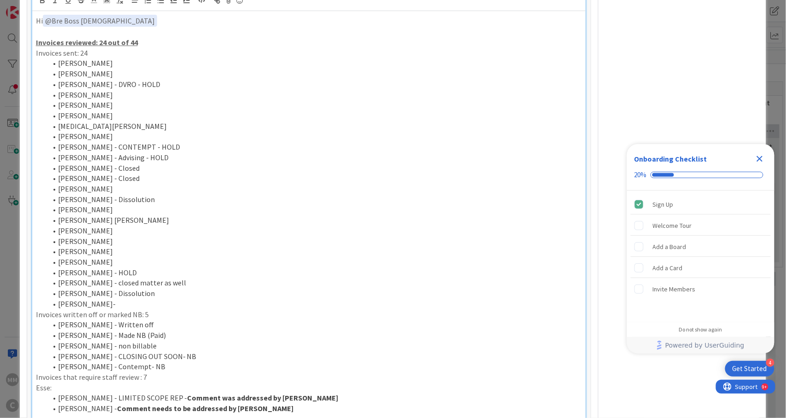
scroll to position [780, 0]
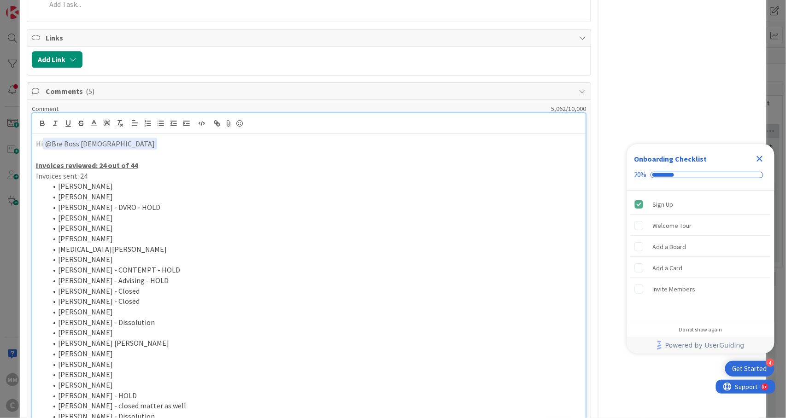
click at [165, 134] on div "Hi ﻿ @ Bre Boss [DEMOGRAPHIC_DATA] ﻿ Invoices reviewed: 24 out of 44 Invoices s…" at bounding box center [308, 416] width 553 height 564
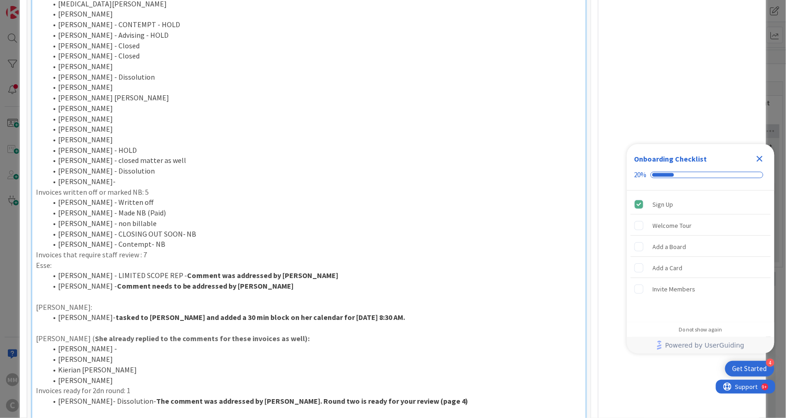
scroll to position [1271, 0]
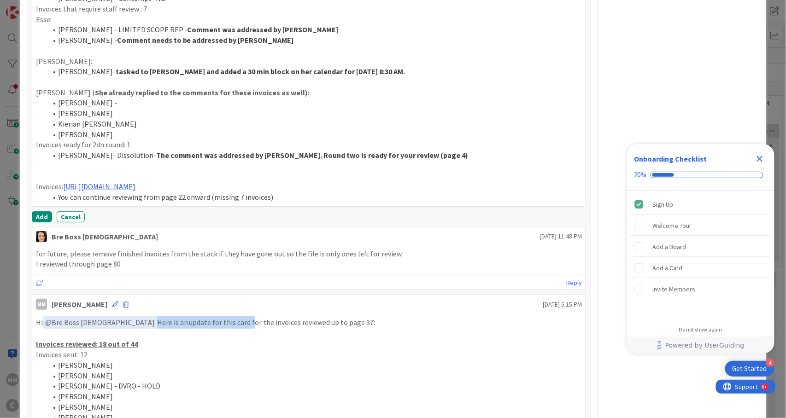
drag, startPoint x: 98, startPoint y: 304, endPoint x: 192, endPoint y: 304, distance: 94.4
click at [192, 316] on p "Hi ﻿ @ Bre Boss [DEMOGRAPHIC_DATA] ﻿ Here is an update for this card for the in…" at bounding box center [309, 322] width 546 height 12
copy p "﻿ @ Bre Boss [DEMOGRAPHIC_DATA] ﻿ Here is an update for this card"
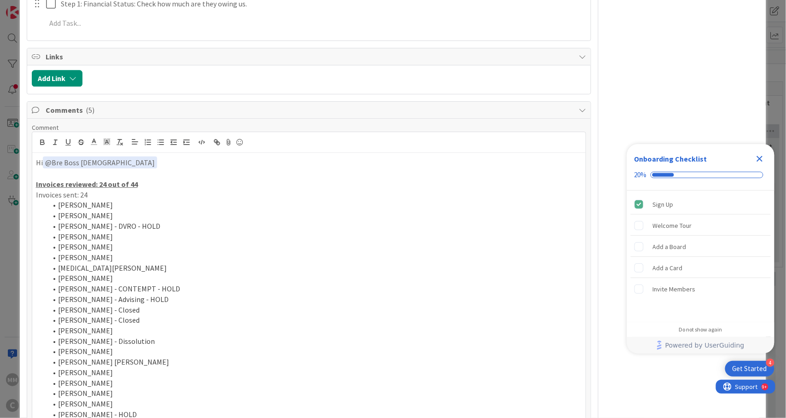
scroll to position [718, 0]
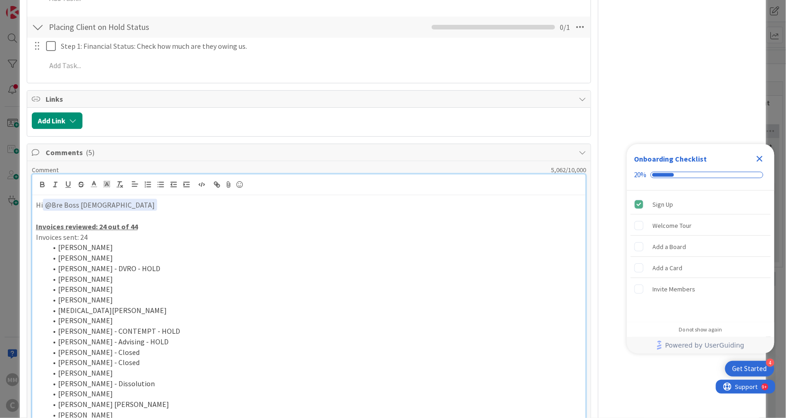
click at [131, 199] on p "Hi ﻿ @ Bre Boss [DEMOGRAPHIC_DATA] ﻿" at bounding box center [309, 205] width 546 height 12
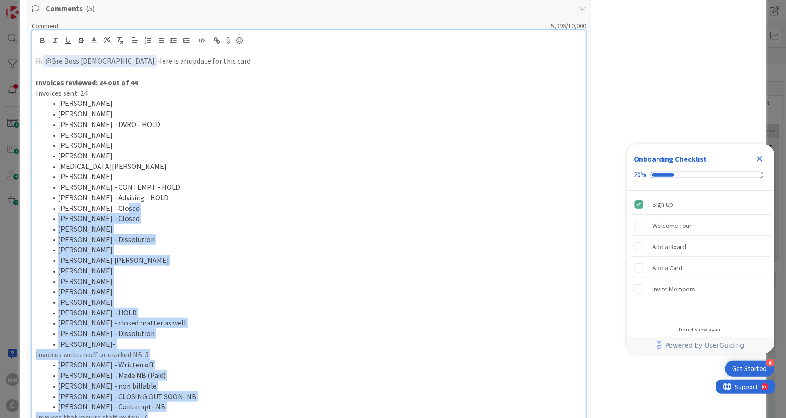
scroll to position [841, 0]
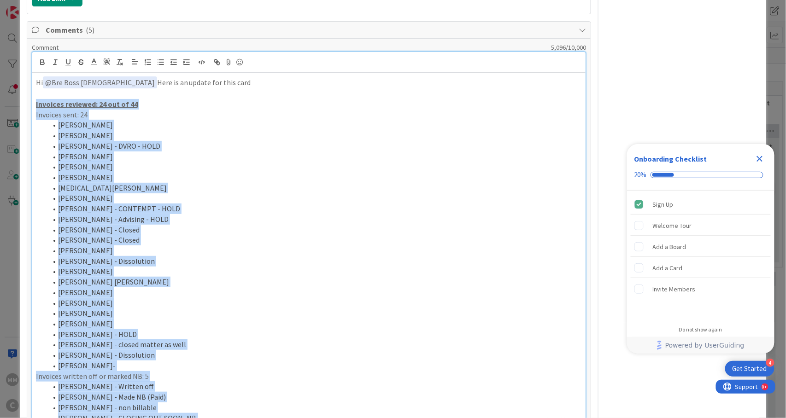
drag, startPoint x: 456, startPoint y: 326, endPoint x: 36, endPoint y: 87, distance: 483.4
click at [36, 87] on div "Hi ﻿ @ Bre Boss [DEMOGRAPHIC_DATA] ﻿ Here is an update for this card Invoices r…" at bounding box center [308, 355] width 553 height 564
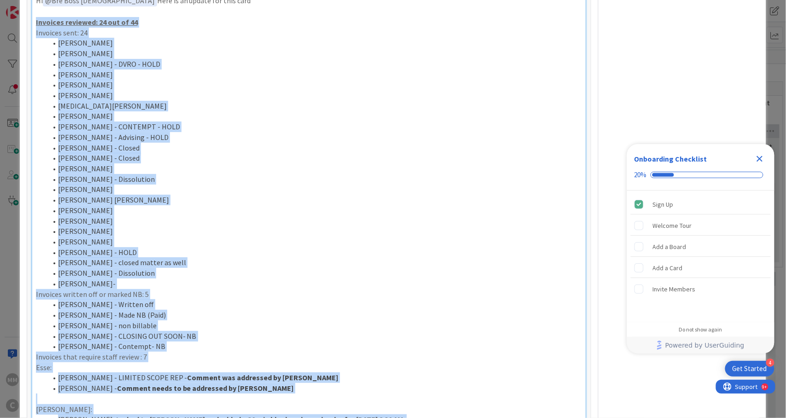
copy div "Invoices reviewed: 24 out of 44 Invoices sent: 24 [PERSON_NAME] [PERSON_NAME] […"
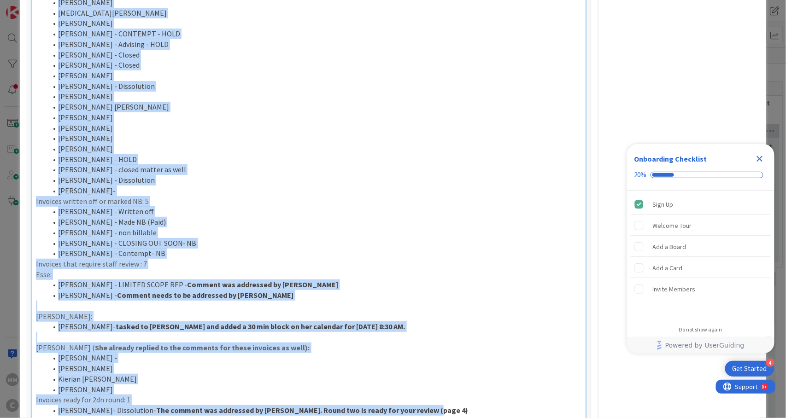
scroll to position [1107, 0]
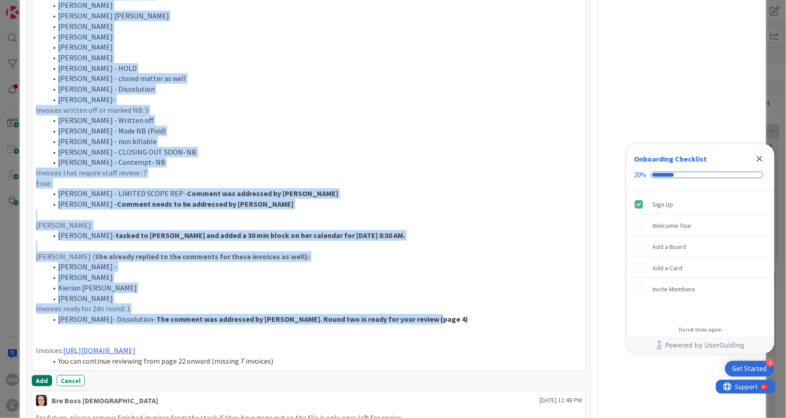
click at [37, 375] on button "Add" at bounding box center [42, 380] width 20 height 11
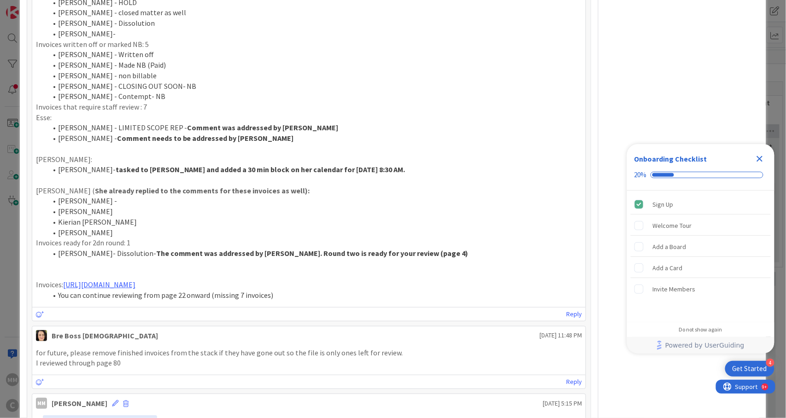
scroll to position [1229, 0]
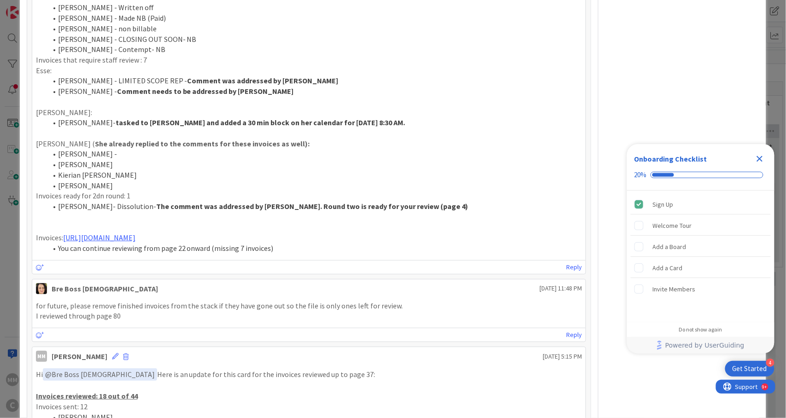
click at [144, 260] on div "Reply" at bounding box center [308, 267] width 553 height 14
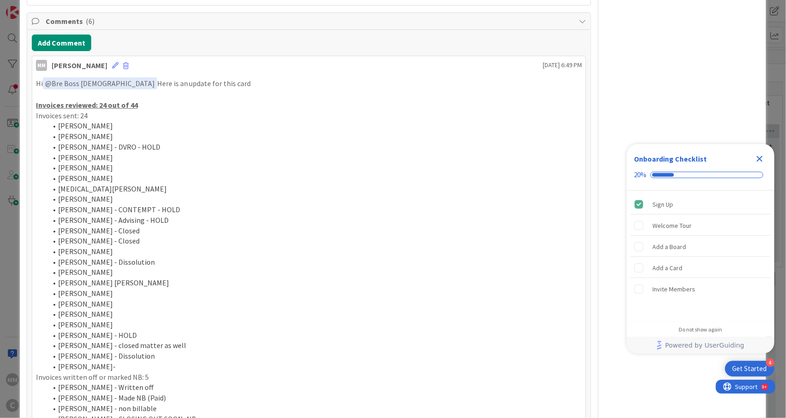
scroll to position [800, 0]
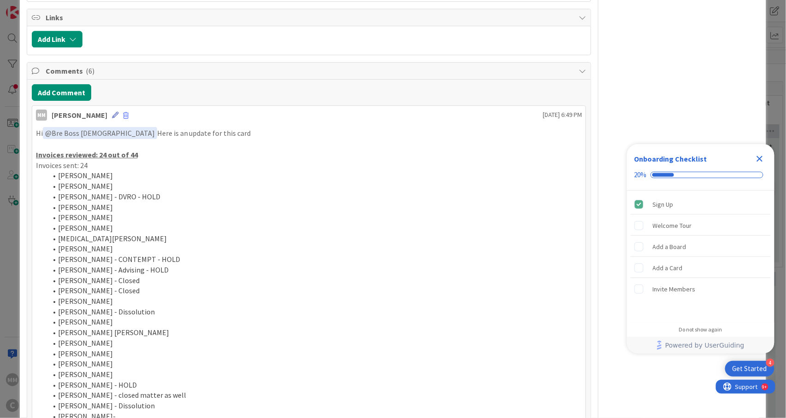
click at [112, 112] on icon at bounding box center [115, 115] width 6 height 6
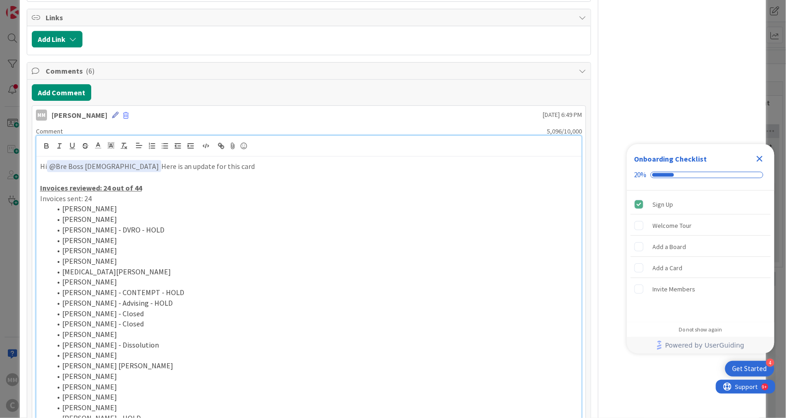
scroll to position [1080, 0]
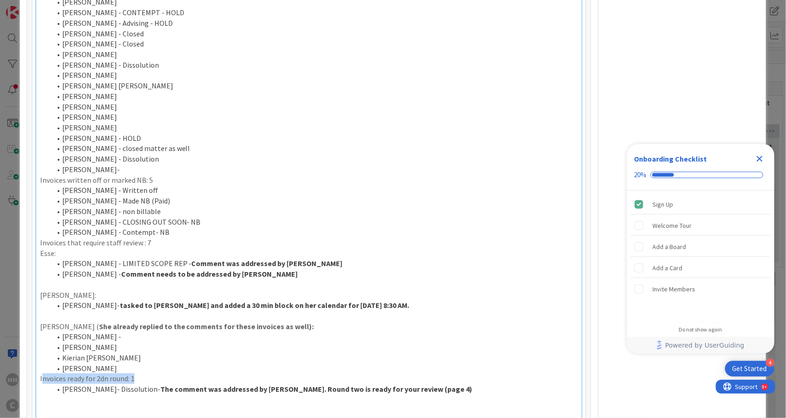
drag, startPoint x: 138, startPoint y: 360, endPoint x: 41, endPoint y: 360, distance: 96.7
click at [41, 373] on p "Invoices ready for 2dn round: 1" at bounding box center [309, 378] width 538 height 11
drag, startPoint x: 155, startPoint y: 227, endPoint x: 26, endPoint y: 230, distance: 128.5
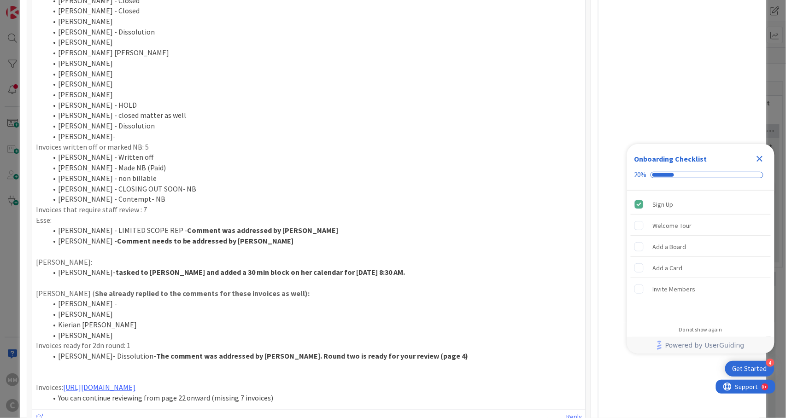
scroll to position [1050, 0]
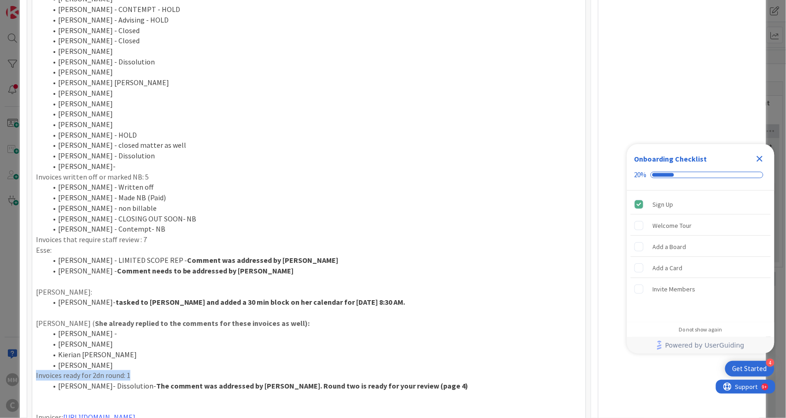
drag, startPoint x: 133, startPoint y: 356, endPoint x: 30, endPoint y: 356, distance: 102.7
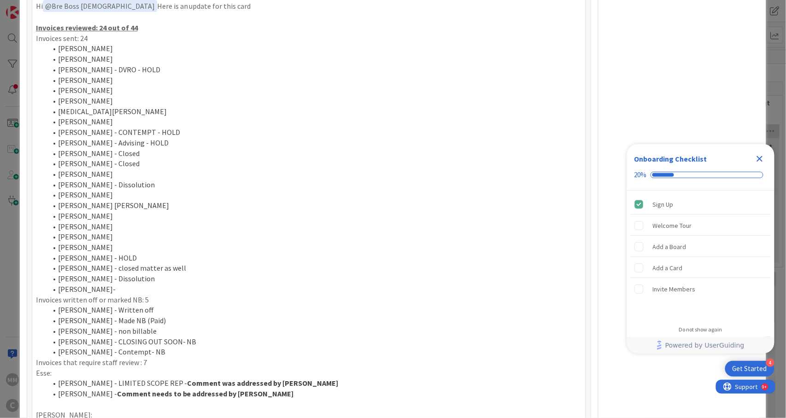
scroll to position [804, 0]
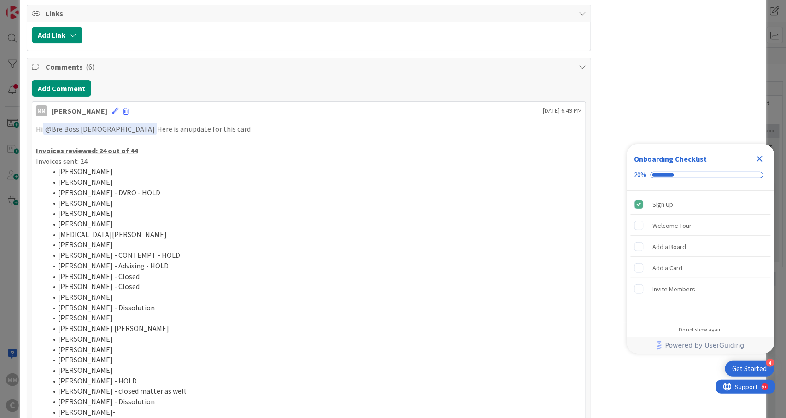
click at [104, 102] on div "MM [PERSON_NAME] [DATE] 6:49 PM" at bounding box center [308, 109] width 553 height 15
click at [112, 108] on icon at bounding box center [115, 111] width 6 height 6
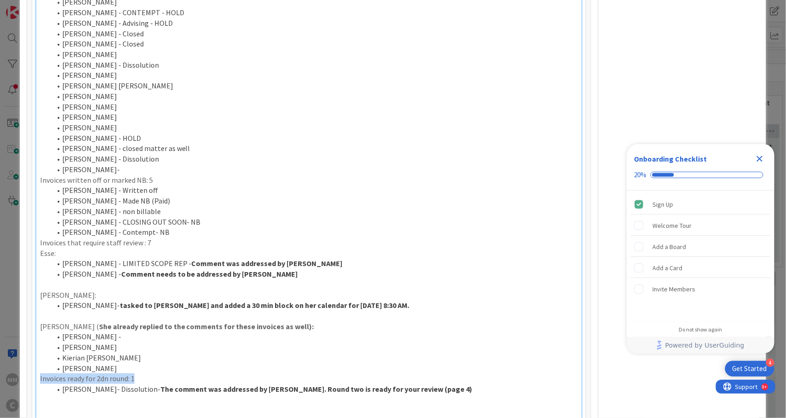
drag, startPoint x: 139, startPoint y: 360, endPoint x: 34, endPoint y: 358, distance: 105.0
click at [34, 358] on div "Comment 5,085 / 10,000 Hi ﻿ @ Bre Boss [DEMOGRAPHIC_DATA] ﻿ Here is an update f…" at bounding box center [308, 151] width 553 height 617
drag, startPoint x: 151, startPoint y: 225, endPoint x: 37, endPoint y: 224, distance: 114.2
click at [37, 224] on div "Hi ﻿ @ Bre Boss [DEMOGRAPHIC_DATA] ﻿ Here is an update for this card Invoices r…" at bounding box center [308, 159] width 545 height 564
drag, startPoint x: 151, startPoint y: 162, endPoint x: 37, endPoint y: 161, distance: 114.7
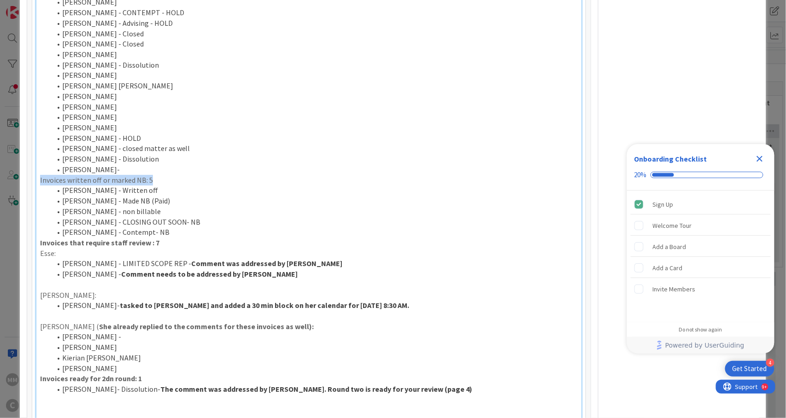
click at [37, 161] on div "Hi ﻿ @ Bre Boss [DEMOGRAPHIC_DATA] ﻿ Here is an update for this card Invoices r…" at bounding box center [308, 159] width 545 height 564
click at [145, 164] on li "[PERSON_NAME]-" at bounding box center [314, 169] width 527 height 11
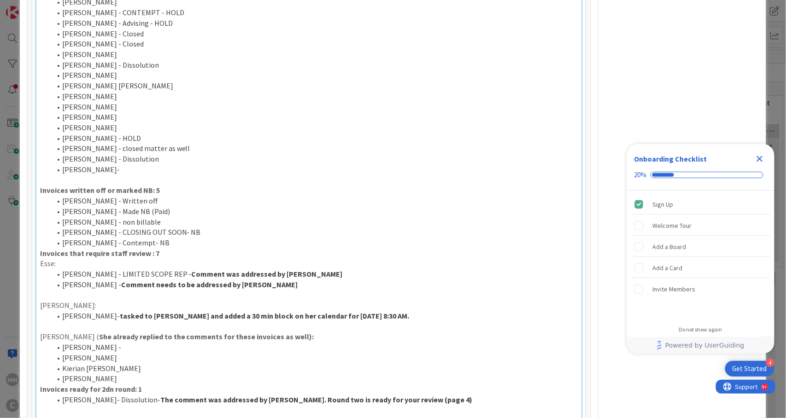
click at [166, 238] on li "[PERSON_NAME] - Contempt- NB" at bounding box center [314, 243] width 527 height 11
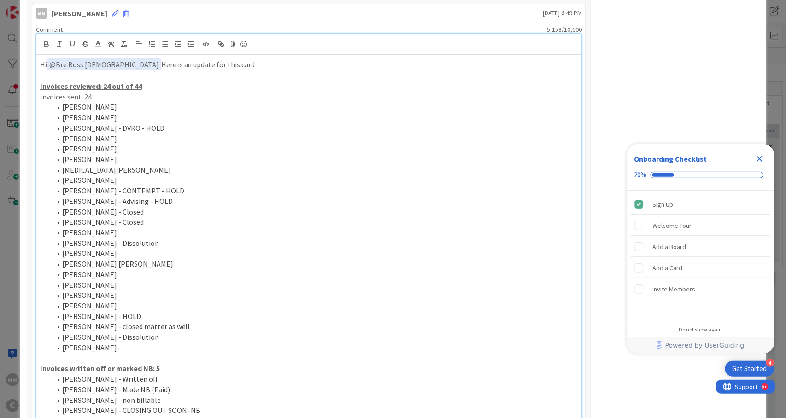
scroll to position [896, 0]
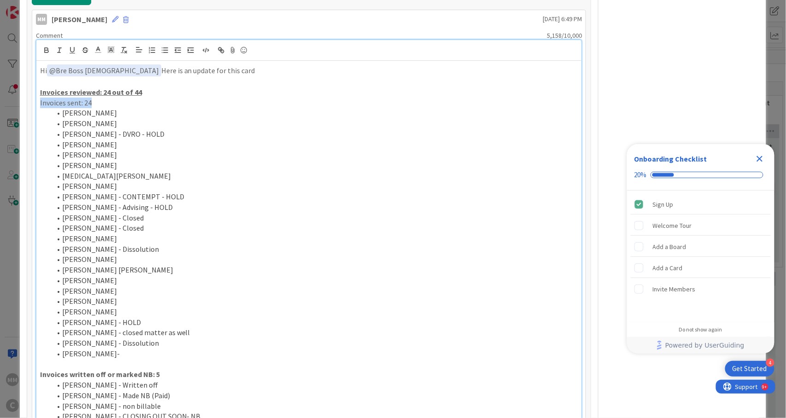
drag, startPoint x: 93, startPoint y: 83, endPoint x: 33, endPoint y: 81, distance: 59.4
click at [33, 81] on div "Comment 5,158 / 10,000 Hi ﻿ @ Bre Boss [DEMOGRAPHIC_DATA] ﻿ Here is an update f…" at bounding box center [308, 347] width 553 height 638
click at [109, 87] on u "Invoices reviewed: 24 out of 44" at bounding box center [91, 91] width 102 height 9
click at [278, 108] on li "[PERSON_NAME]" at bounding box center [314, 113] width 527 height 11
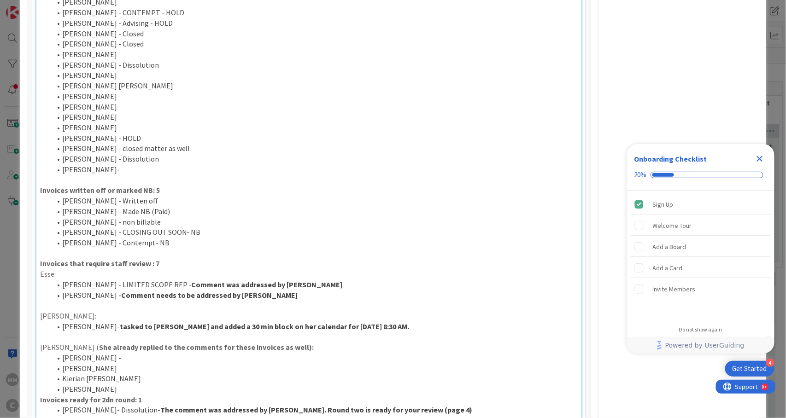
scroll to position [1141, 0]
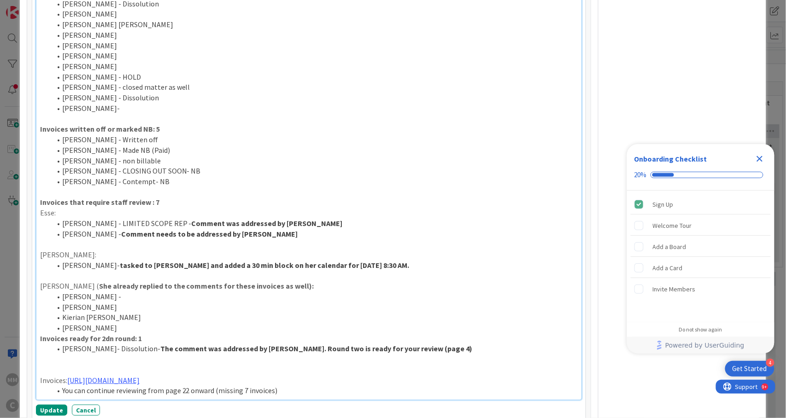
click at [56, 375] on p "Invoices: [URL][DOMAIN_NAME]" at bounding box center [309, 380] width 538 height 11
click at [49, 405] on button "Update" at bounding box center [51, 410] width 31 height 11
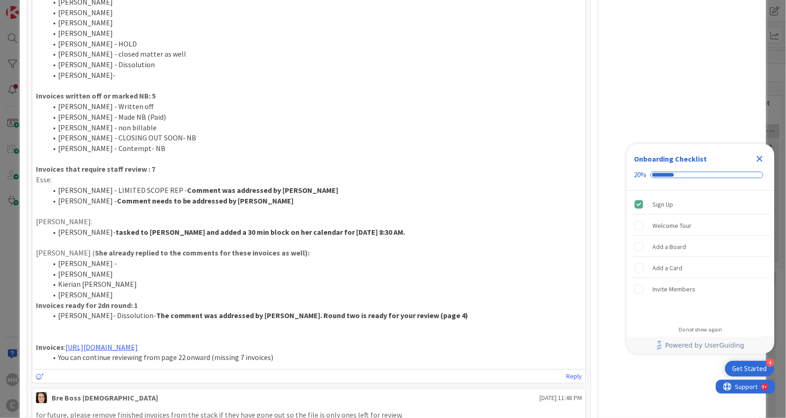
scroll to position [1108, 0]
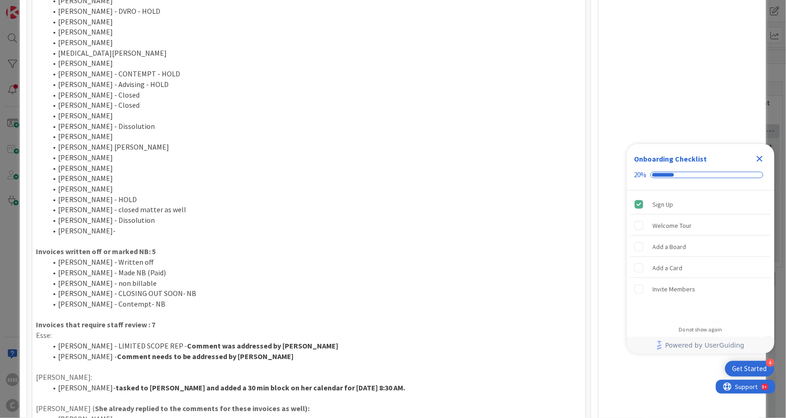
click at [361, 278] on li "[PERSON_NAME] - non billable" at bounding box center [314, 283] width 535 height 11
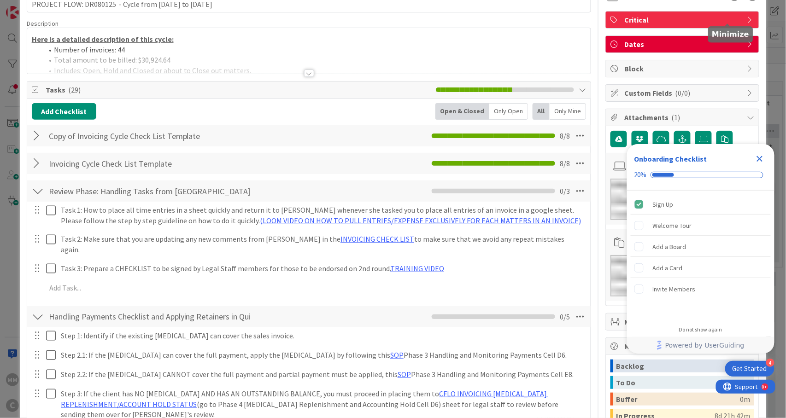
scroll to position [0, 0]
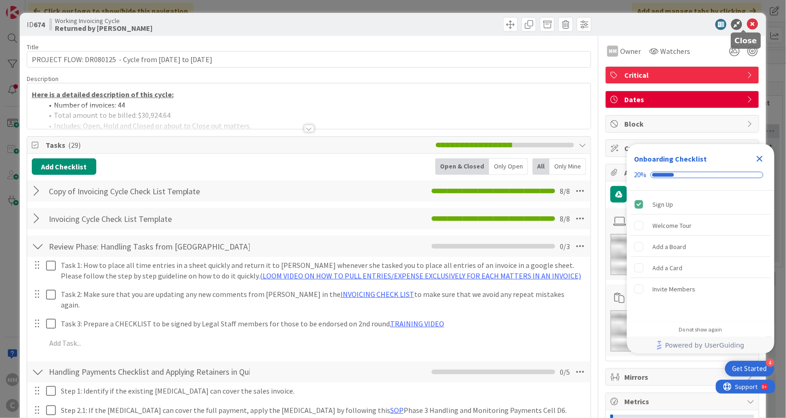
click at [746, 21] on icon at bounding box center [751, 24] width 11 height 11
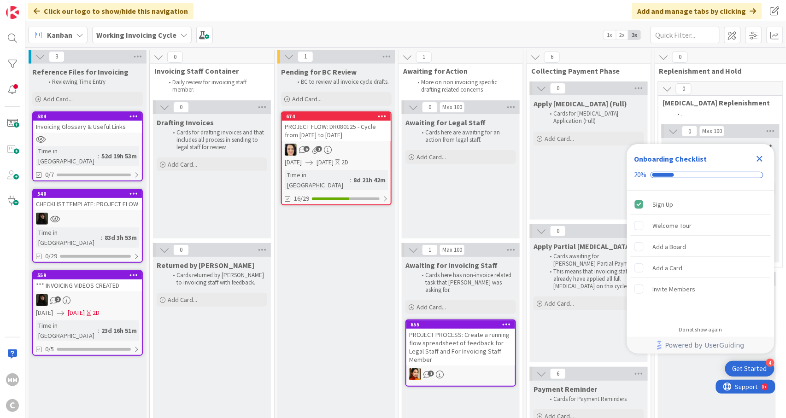
click at [759, 155] on icon "Close Checklist" at bounding box center [759, 158] width 11 height 11
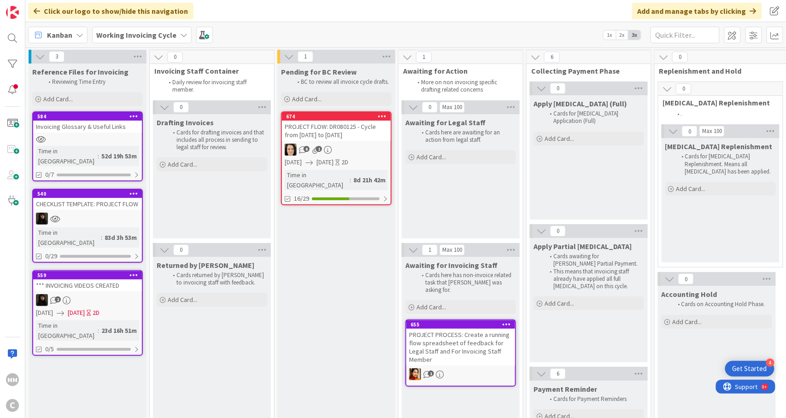
click at [349, 153] on div "6 1" at bounding box center [336, 150] width 109 height 12
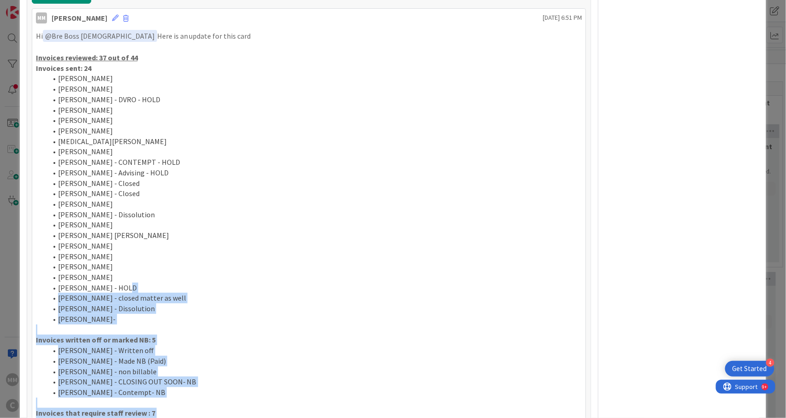
scroll to position [798, 0]
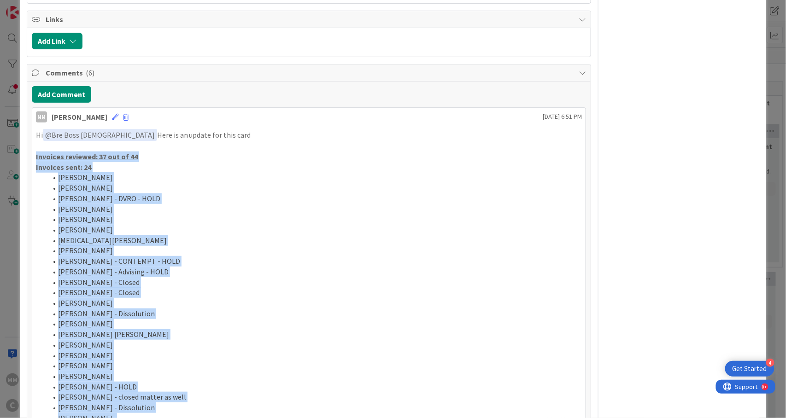
drag, startPoint x: 448, startPoint y: 333, endPoint x: 36, endPoint y: 137, distance: 456.4
click at [36, 137] on div "Hi ﻿ @ Bre Boss [DEMOGRAPHIC_DATA] ﻿ Here is an update for this card Invoices r…" at bounding box center [309, 417] width 546 height 577
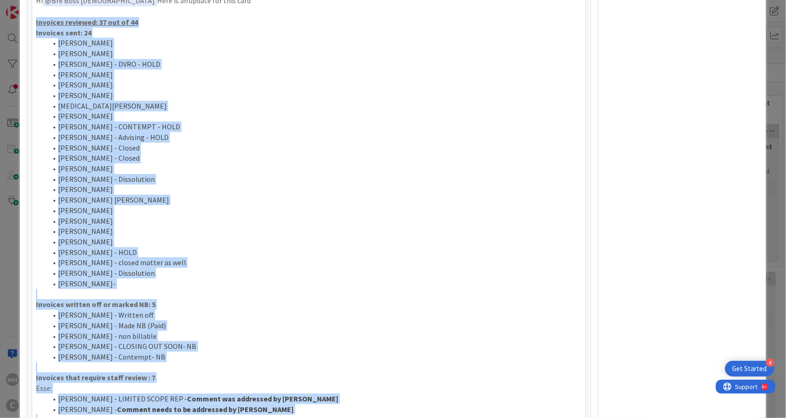
copy div "Invoices reviewed: 37 out of 44 Invoices sent: 24 [PERSON_NAME] [PERSON_NAME] […"
